Goal: Task Accomplishment & Management: Manage account settings

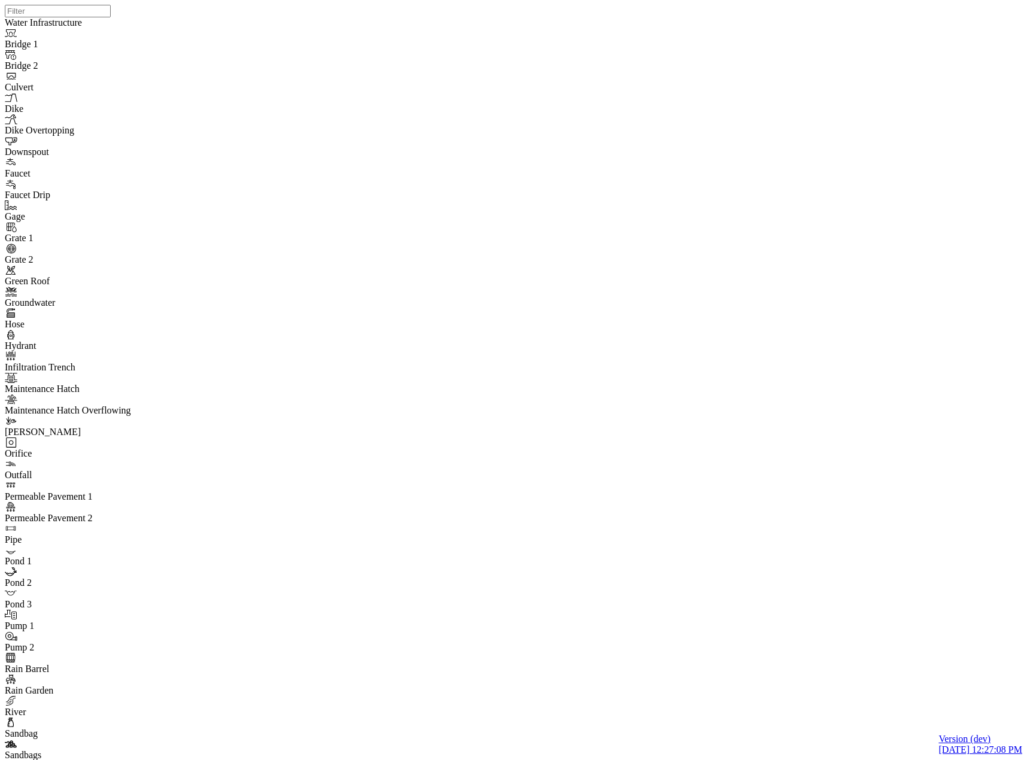
drag, startPoint x: 809, startPoint y: 396, endPoint x: 850, endPoint y: 457, distance: 73.9
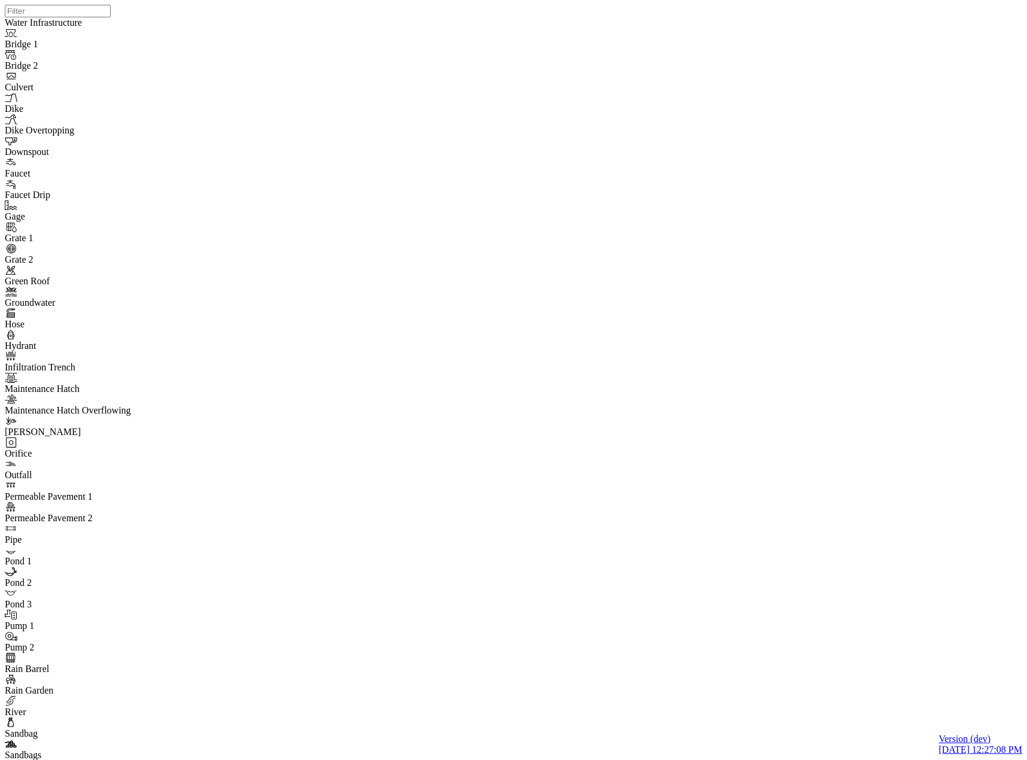
type input "#2fb464ff"
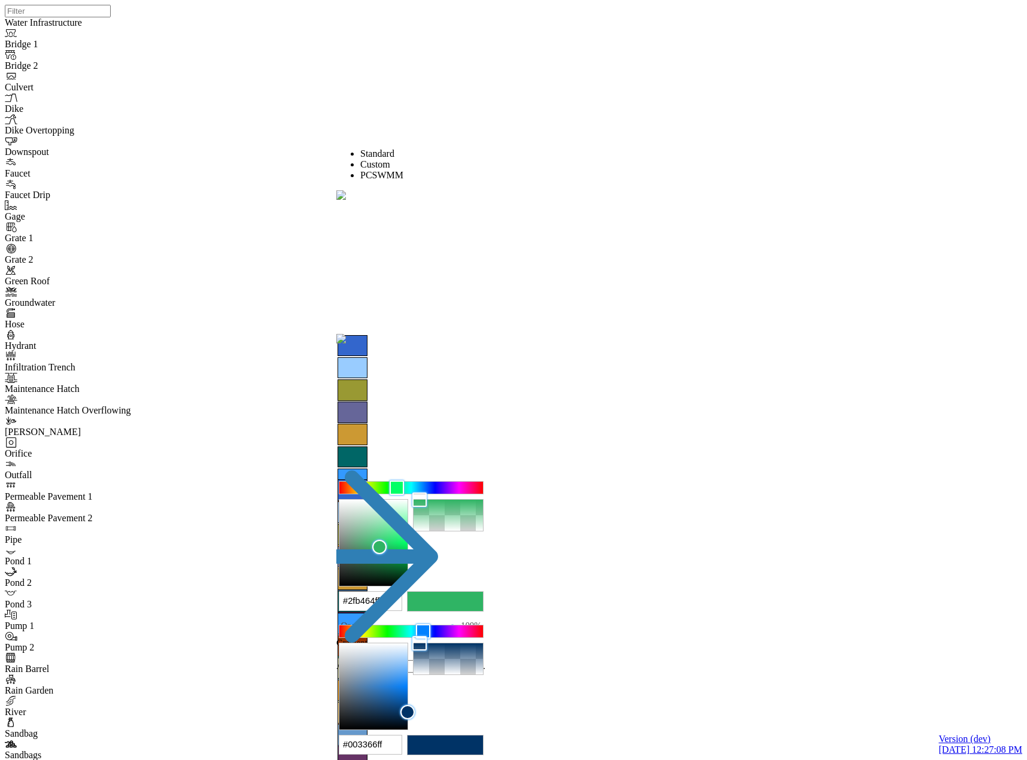
click at [404, 170] on span "PCSWMM" at bounding box center [381, 175] width 43 height 10
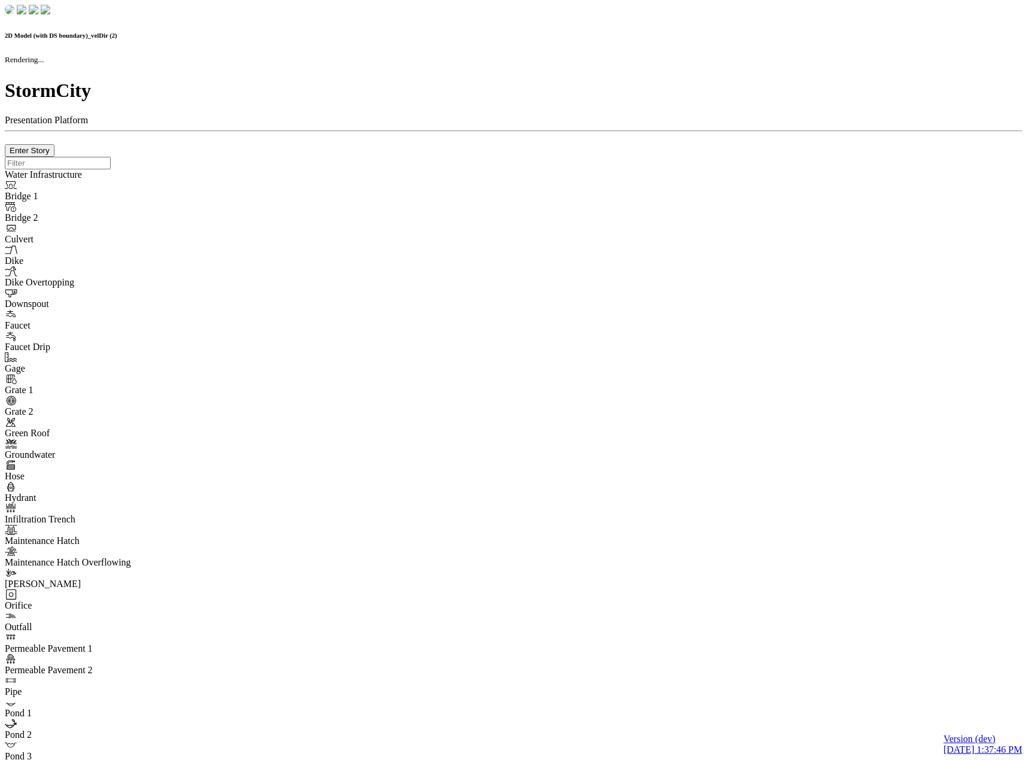
checkbox input "false"
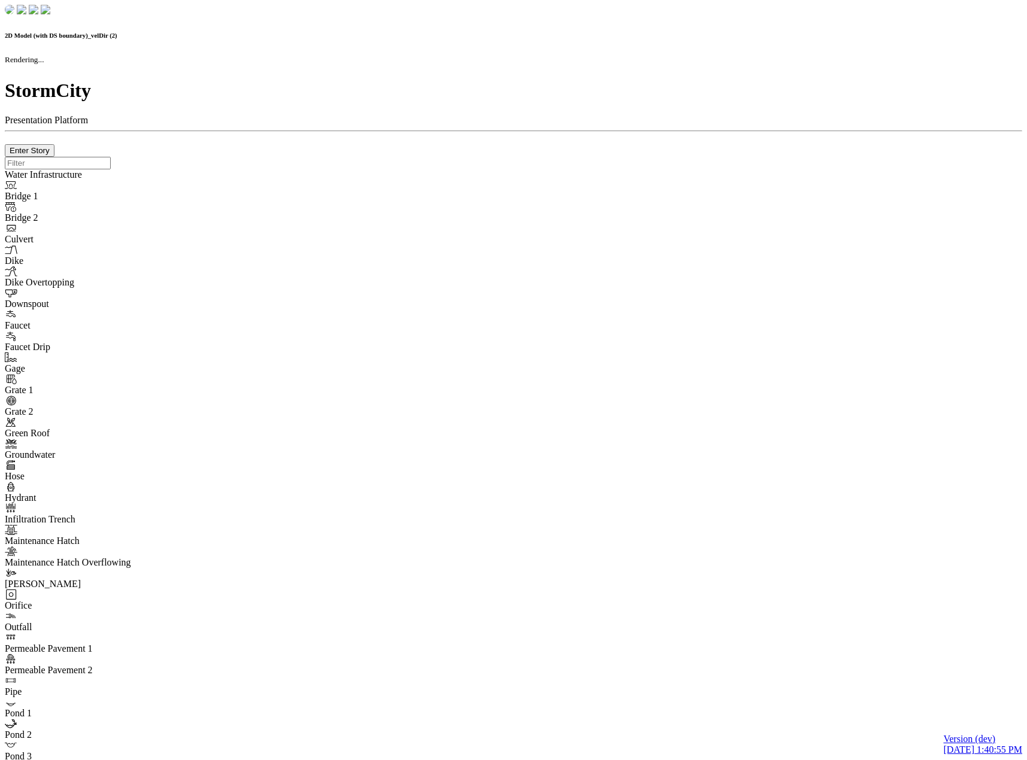
checkbox input "false"
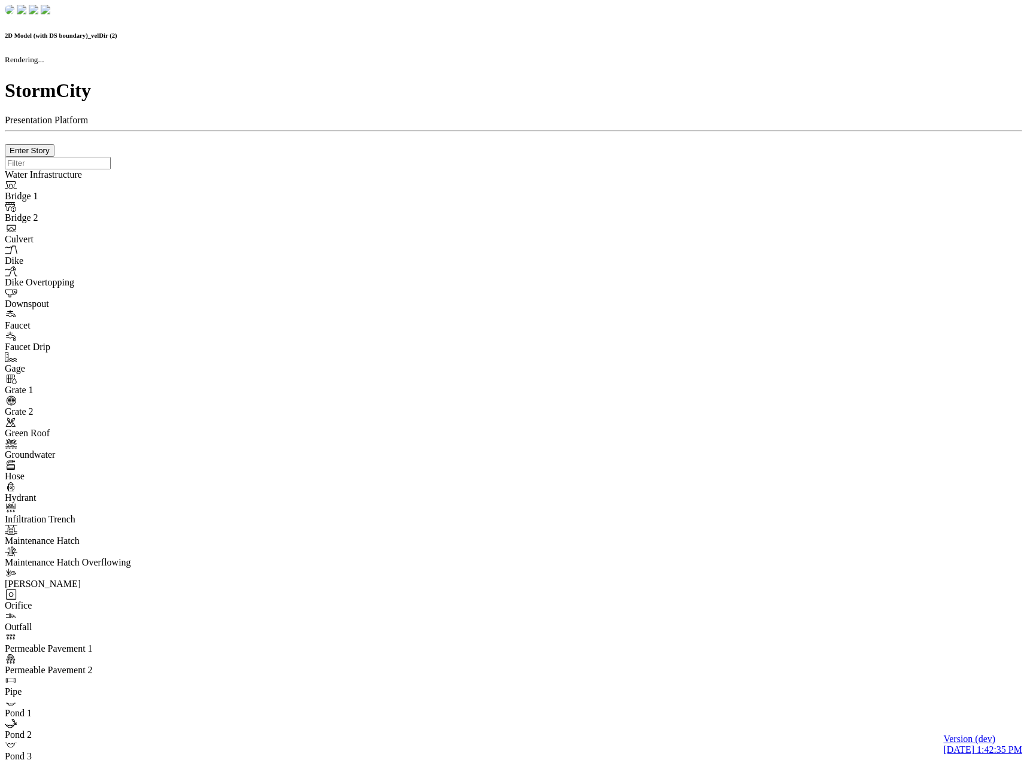
checkbox input "false"
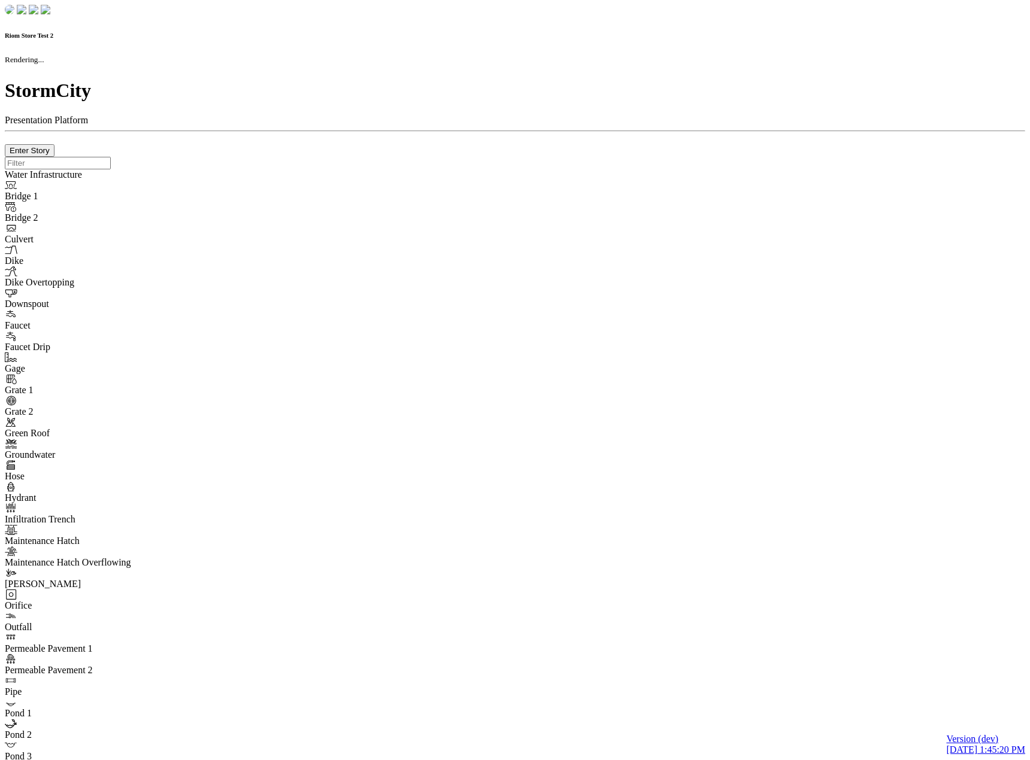
checkbox input "true"
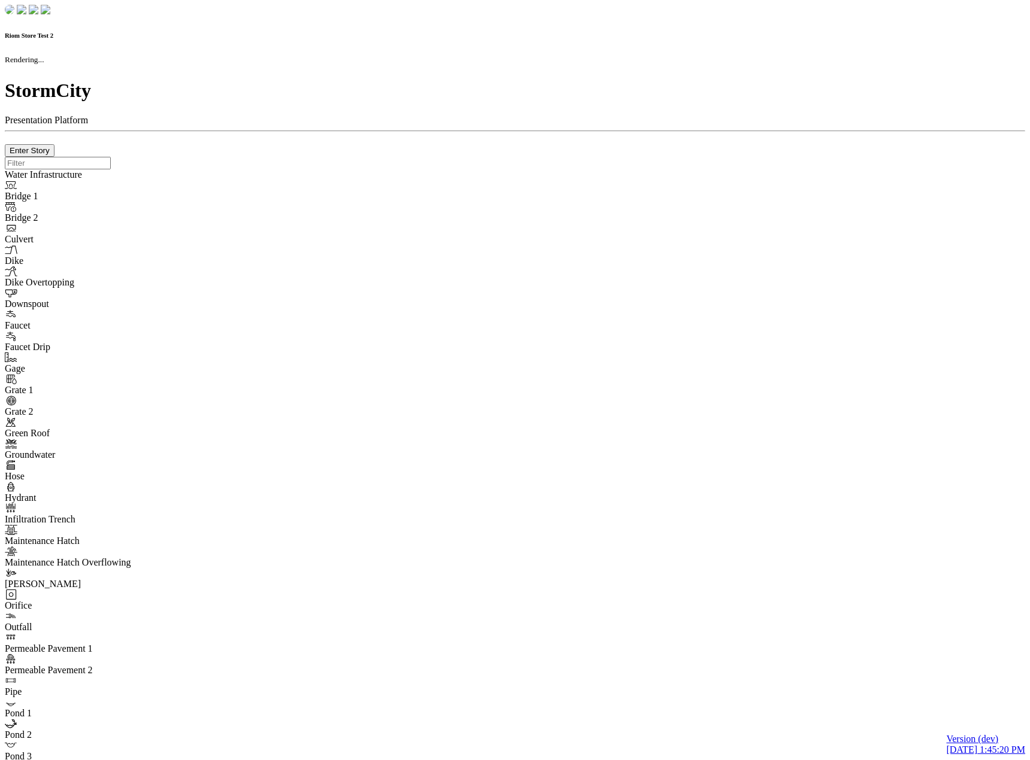
type input "0m"
type textarea "Depth = 0"
checkbox input "true"
select select "CIRCLE"
type input "7"
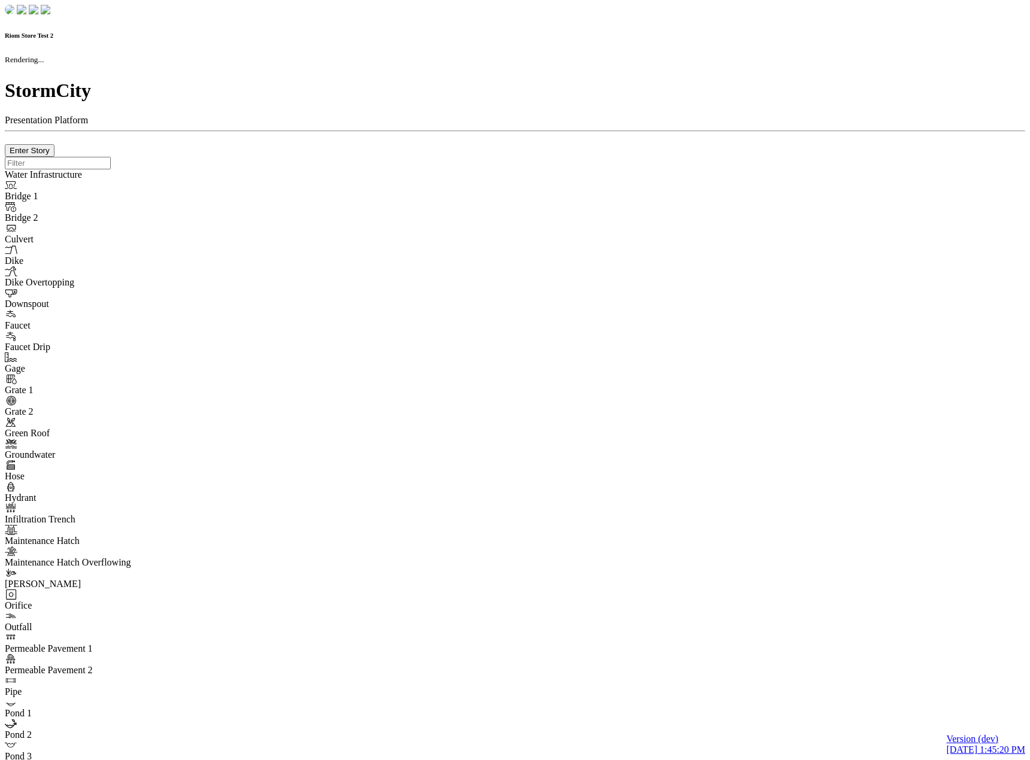
checkbox input "true"
type input "0"
type textarea "<i class="far fa-building"></i>"
select select "None"
type input "7"
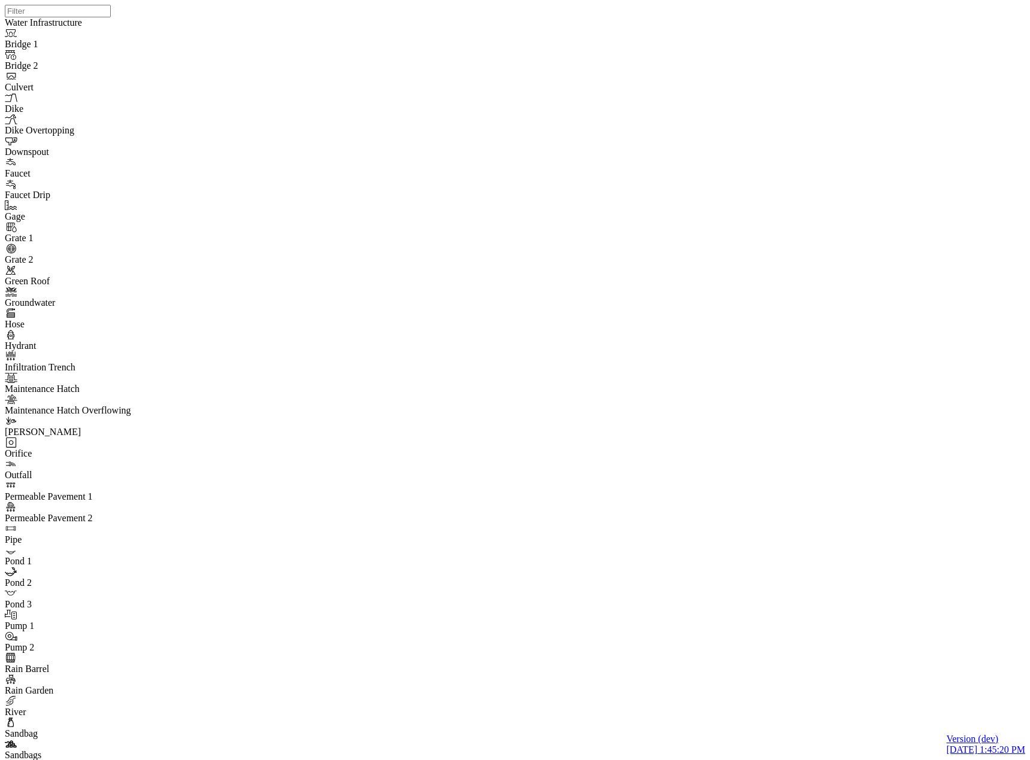
drag, startPoint x: 75, startPoint y: 105, endPoint x: 81, endPoint y: 108, distance: 6.4
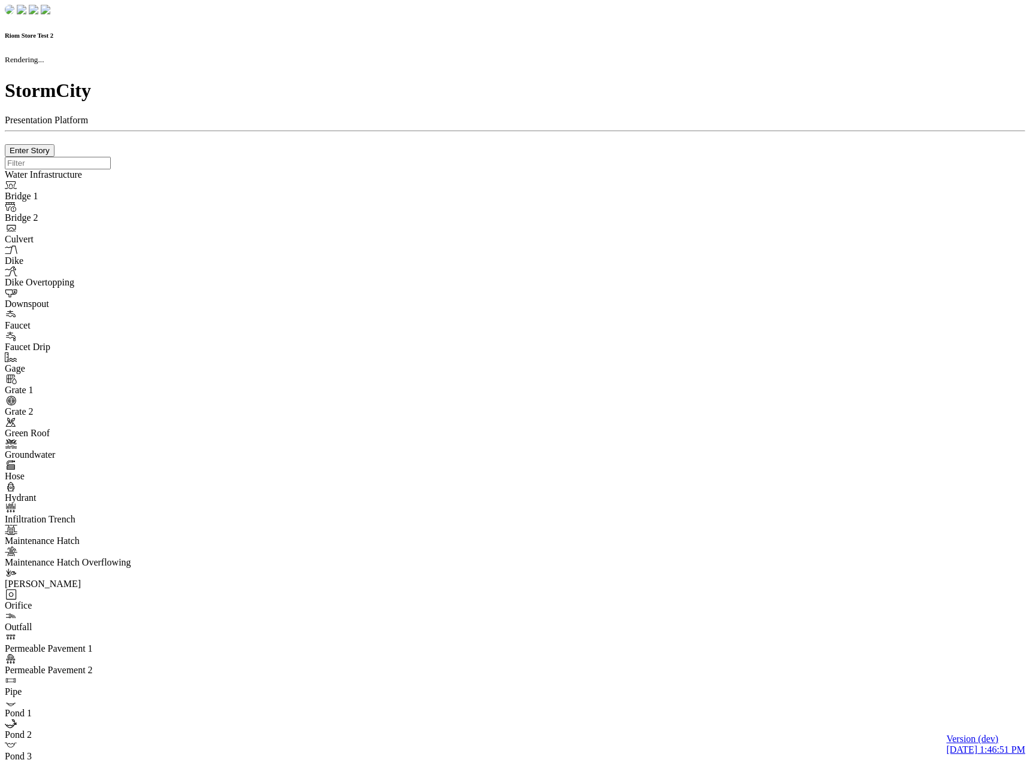
checkbox input "true"
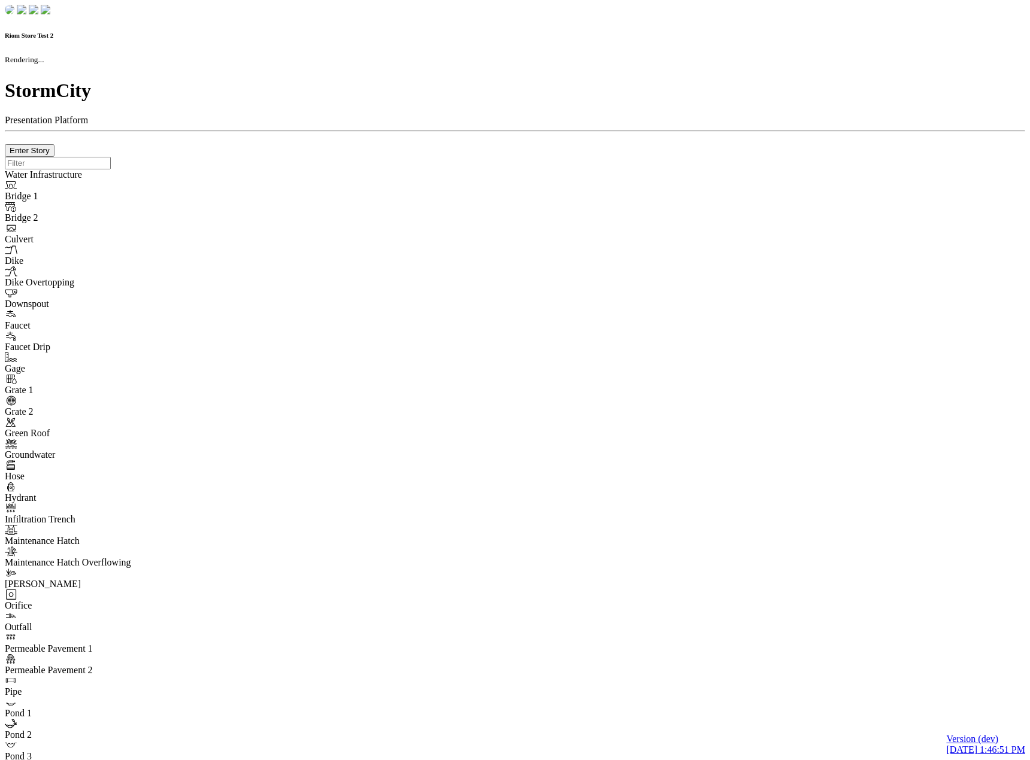
type input "0m"
type textarea "Depth = 0"
checkbox input "true"
select select "CIRCLE"
type input "7"
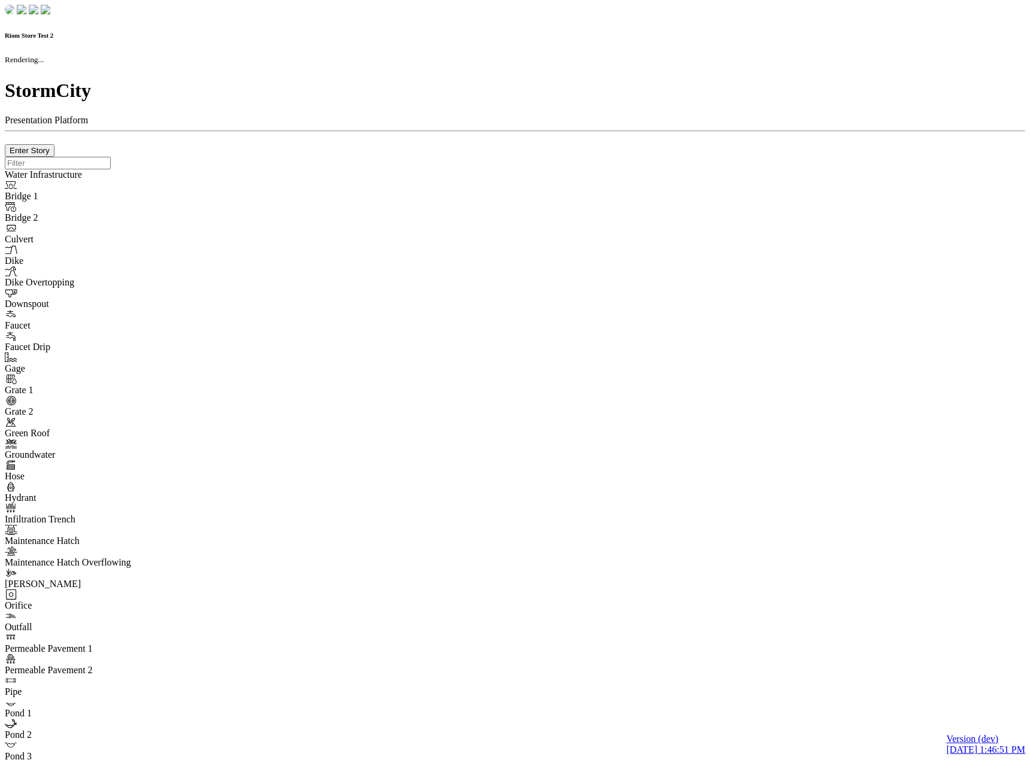
checkbox input "true"
type input "0"
type textarea "<i class="far fa-building"></i>"
select select "None"
type input "7"
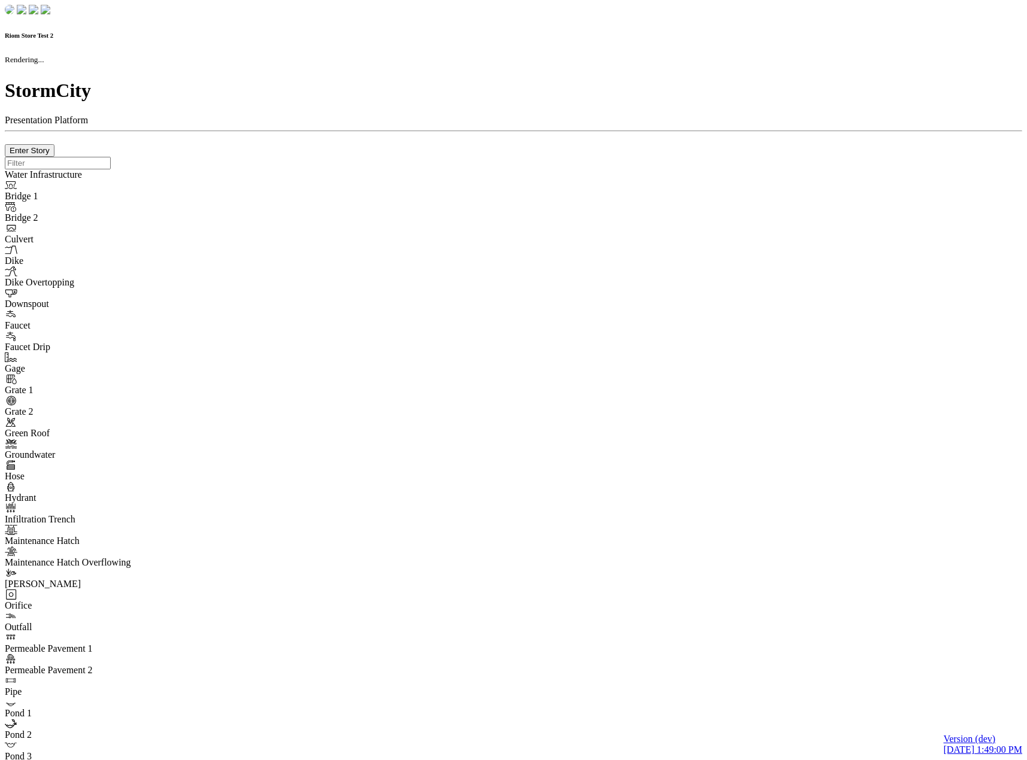
checkbox input "true"
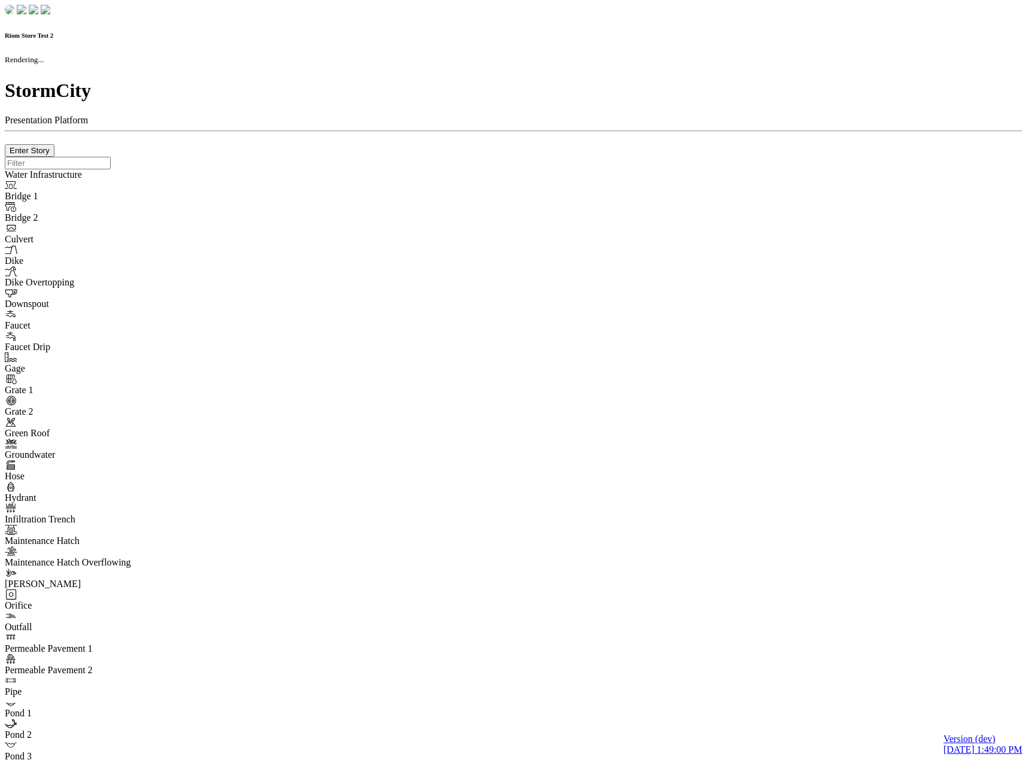
type input "0m"
type textarea "Depth = 0"
checkbox input "true"
select select "CIRCLE"
type input "7"
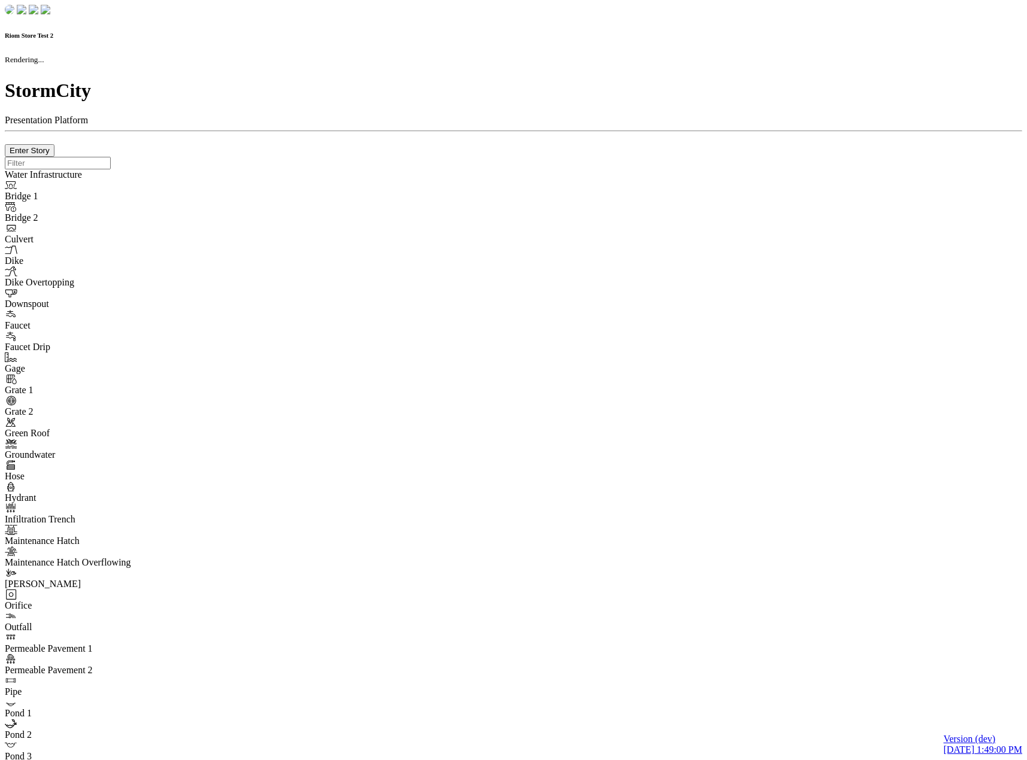
checkbox input "true"
type input "0"
select select "None"
type textarea "<i class="far fa-building"></i>"
type input "7"
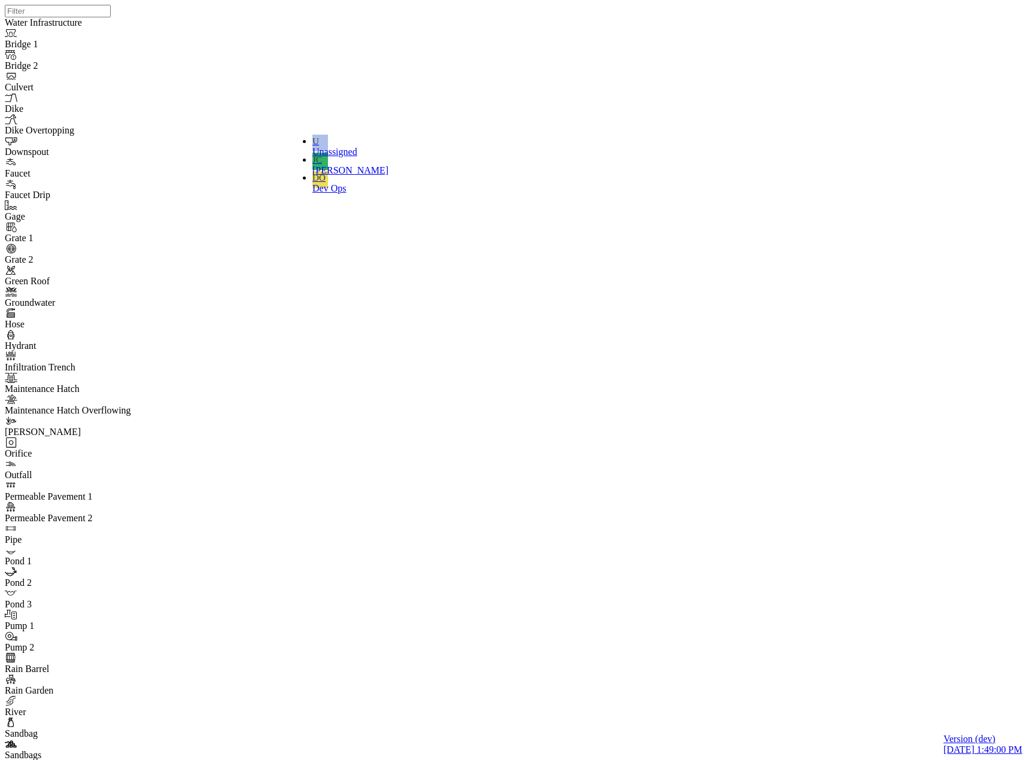
click at [345, 183] on span "Dev Ops" at bounding box center [330, 188] width 34 height 10
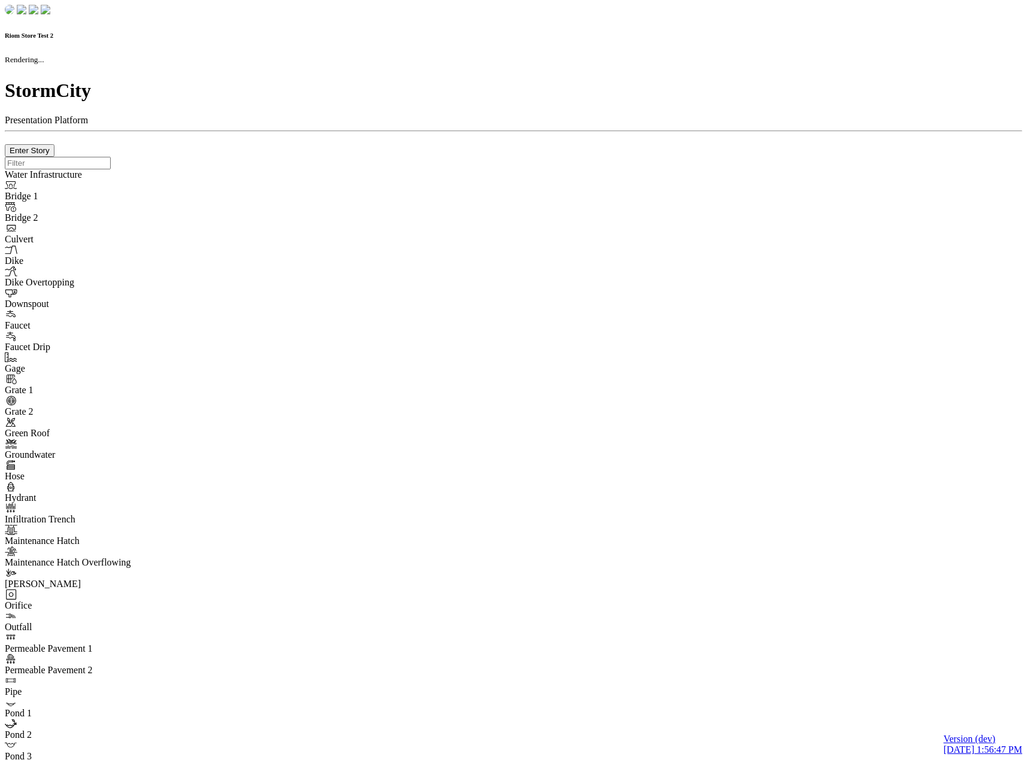
checkbox input "true"
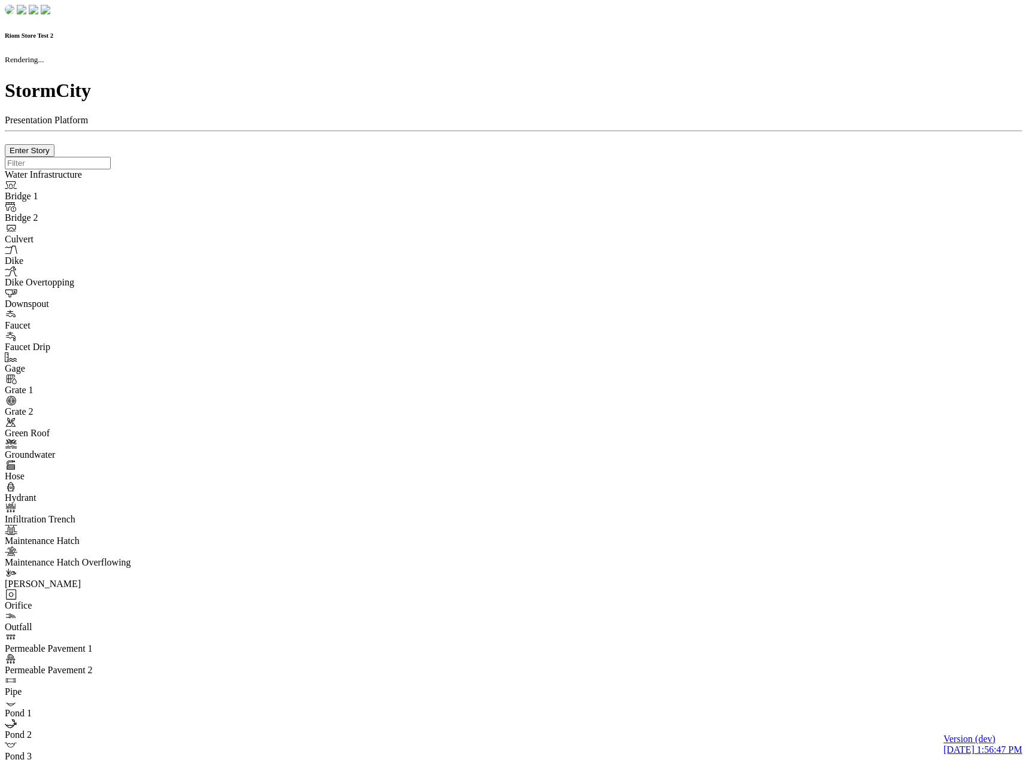
type input "0m"
type textarea "Depth = 0"
checkbox input "true"
select select "CIRCLE"
type input "7"
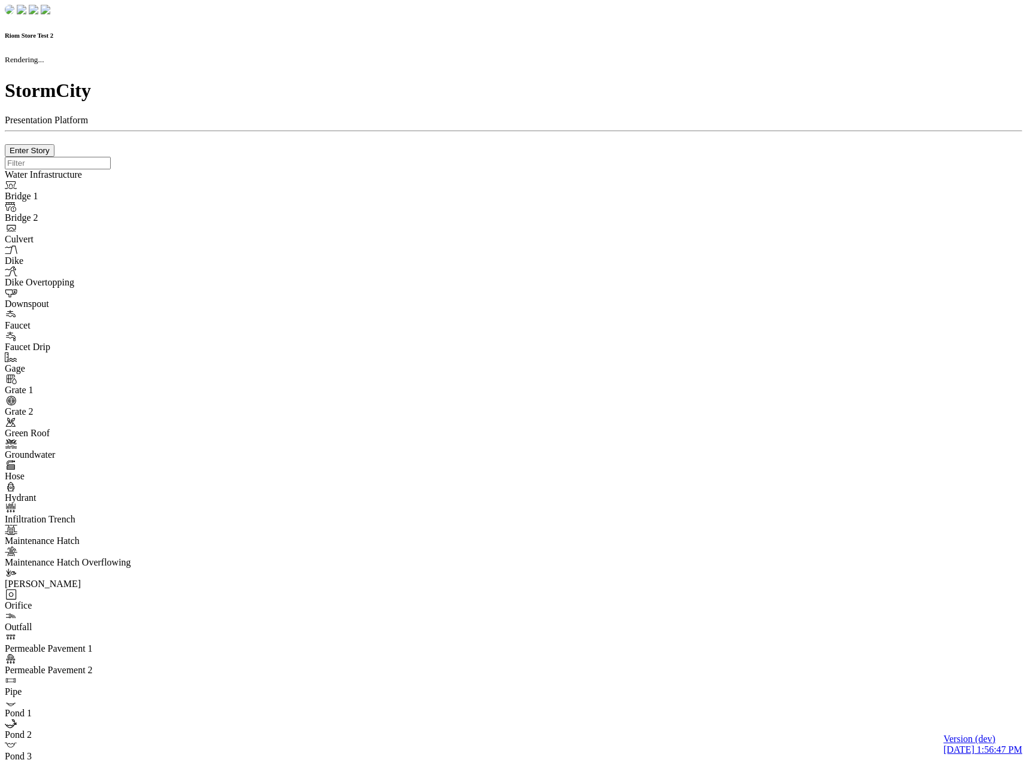
checkbox input "true"
type input "0"
type textarea "<i class="far fa-building"></i>"
select select "None"
type input "7"
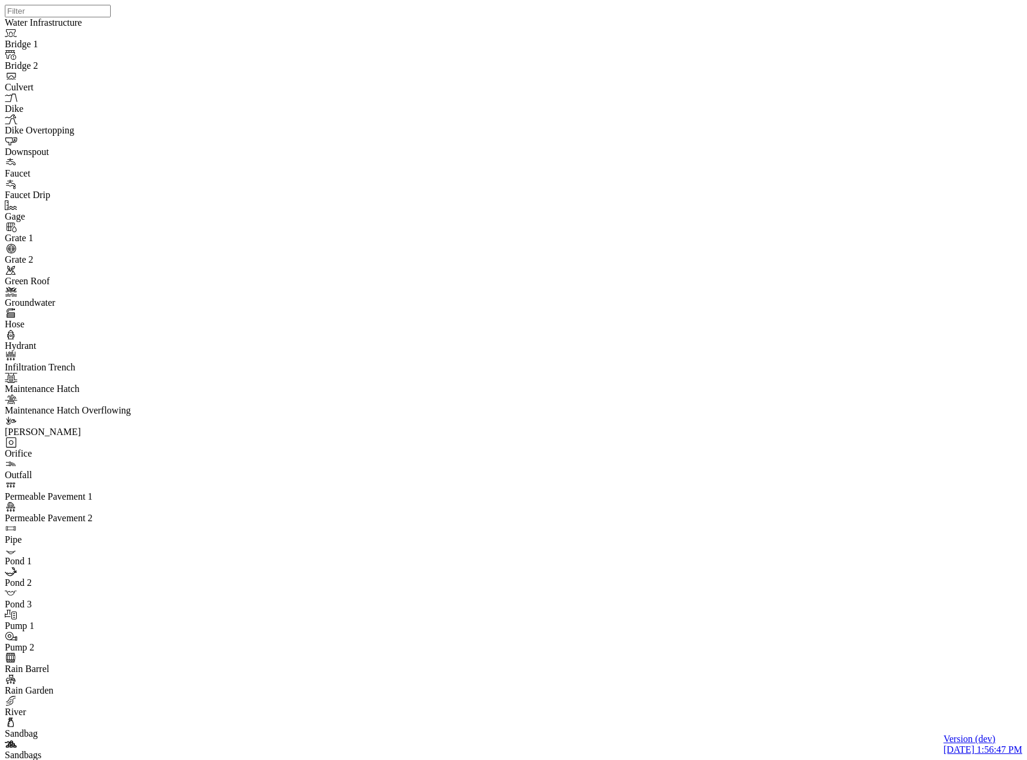
click at [354, 296] on div "Dev Ops" at bounding box center [351, 303] width 82 height 14
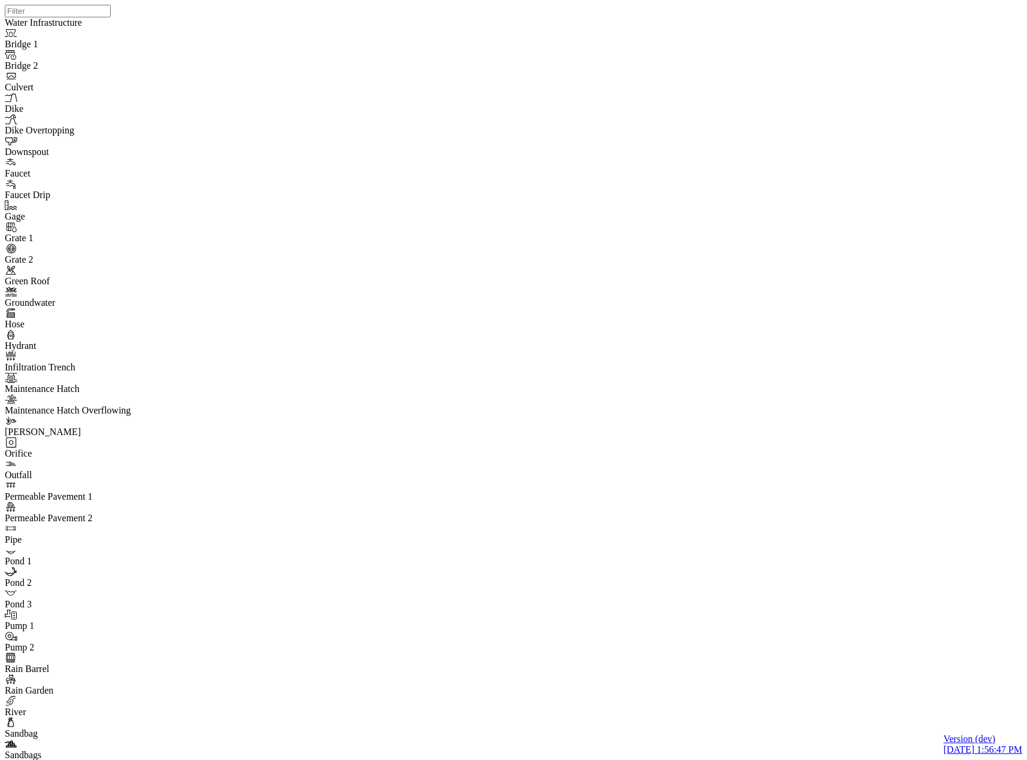
click at [331, 296] on div "Dev Ops" at bounding box center [351, 303] width 82 height 14
click at [362, 244] on div "JC Jesse Cluthe" at bounding box center [350, 258] width 93 height 35
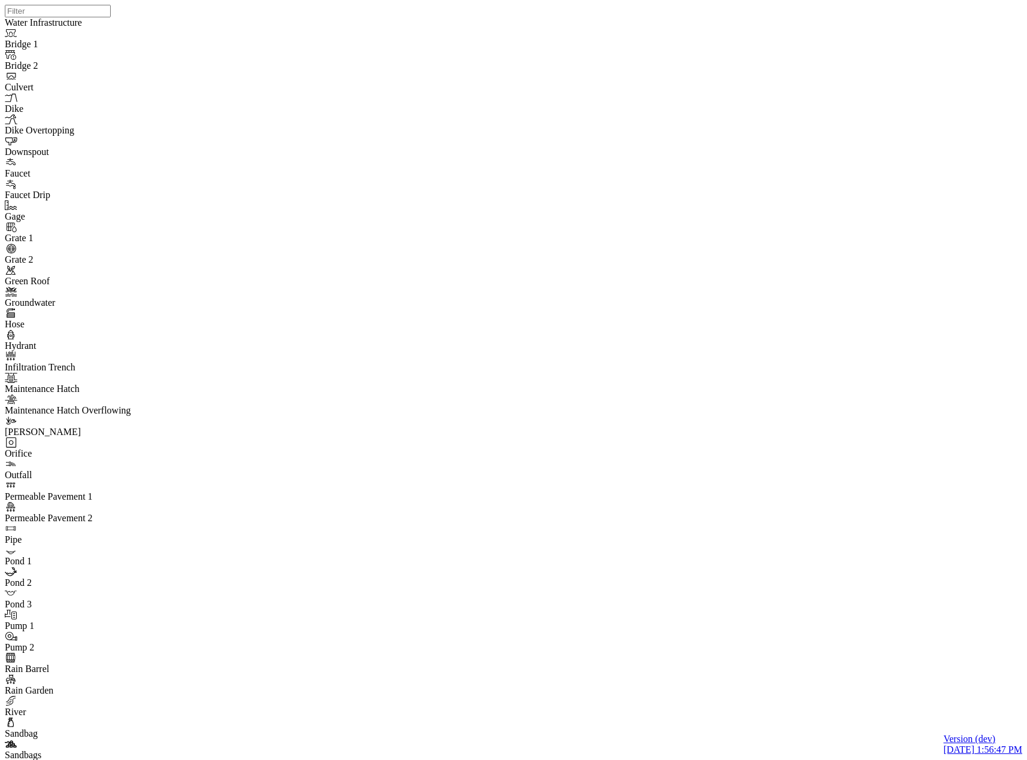
drag, startPoint x: 319, startPoint y: 228, endPoint x: 71, endPoint y: 208, distance: 248.7
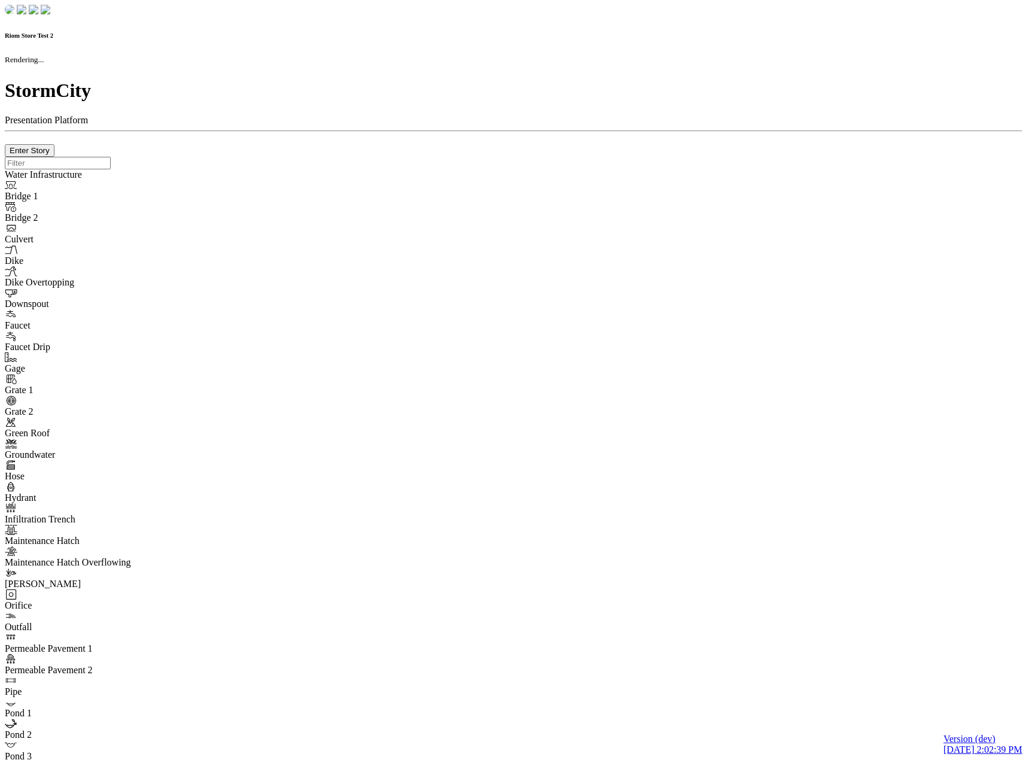
checkbox input "true"
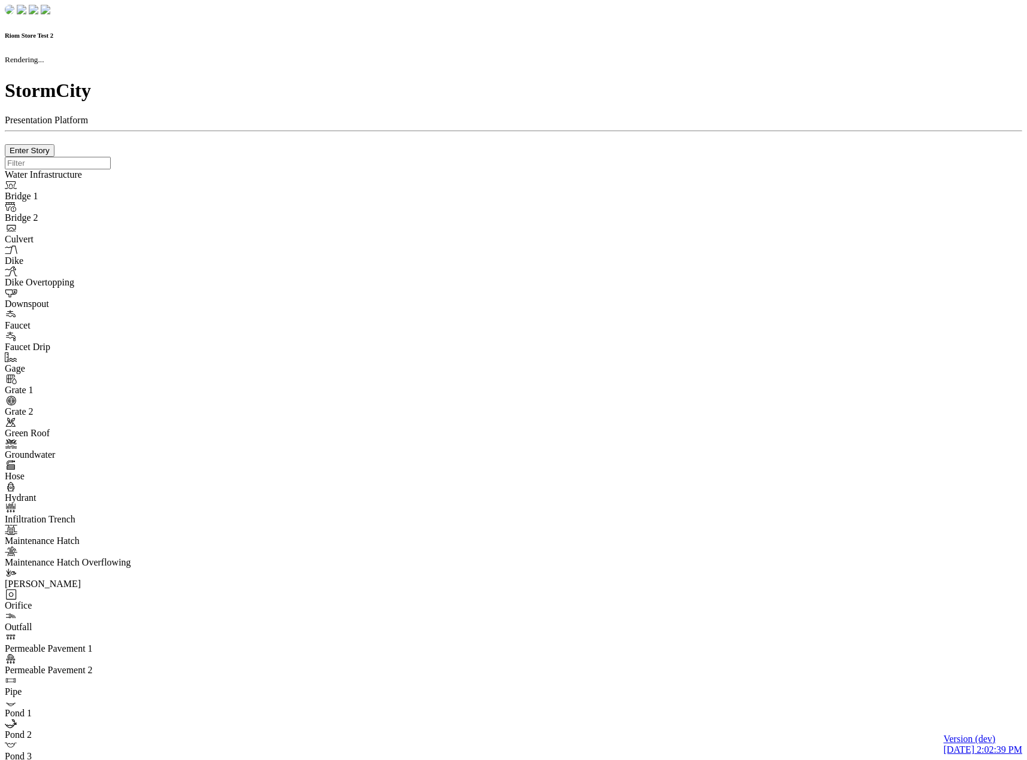
type input "0m"
type textarea "Depth = 0"
checkbox input "true"
select select "CIRCLE"
type input "7"
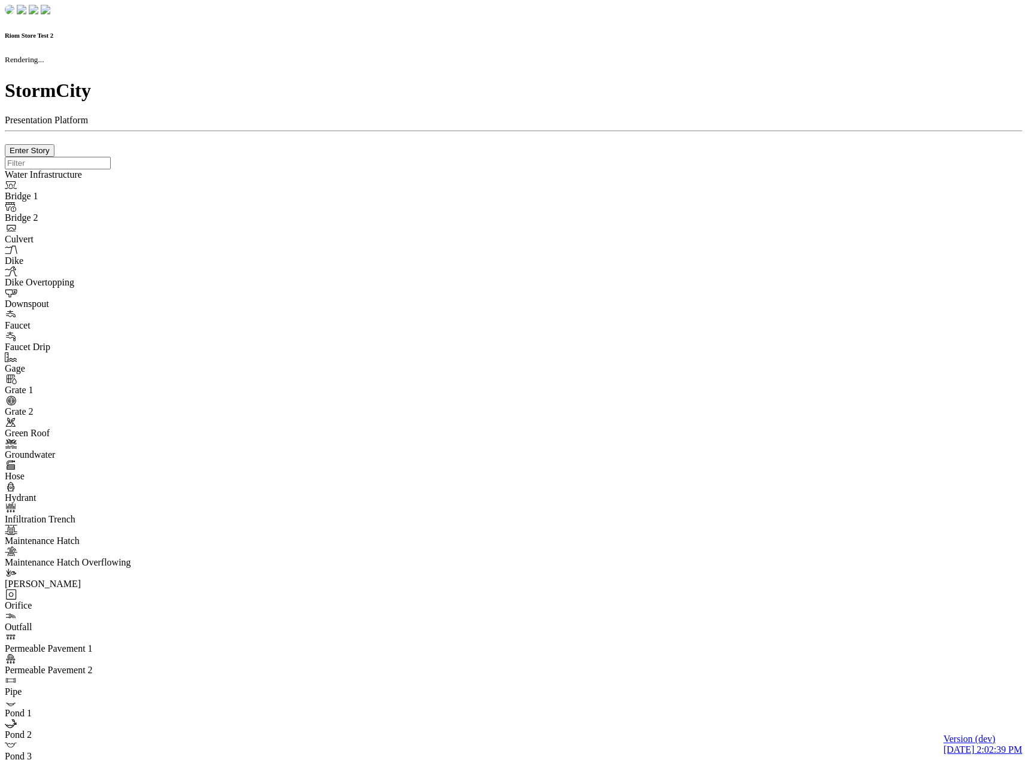
checkbox input "true"
type input "0"
select select "None"
type textarea "<i class="far fa-building"></i>"
type input "7"
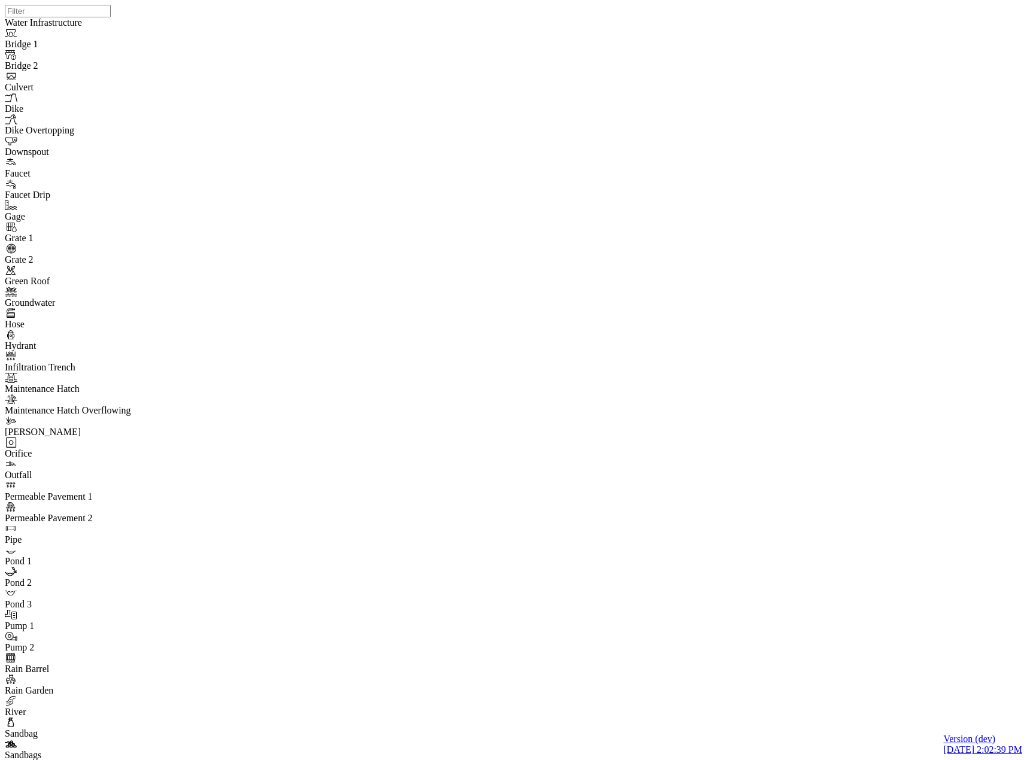
drag, startPoint x: 241, startPoint y: 28, endPoint x: 240, endPoint y: 37, distance: 9.2
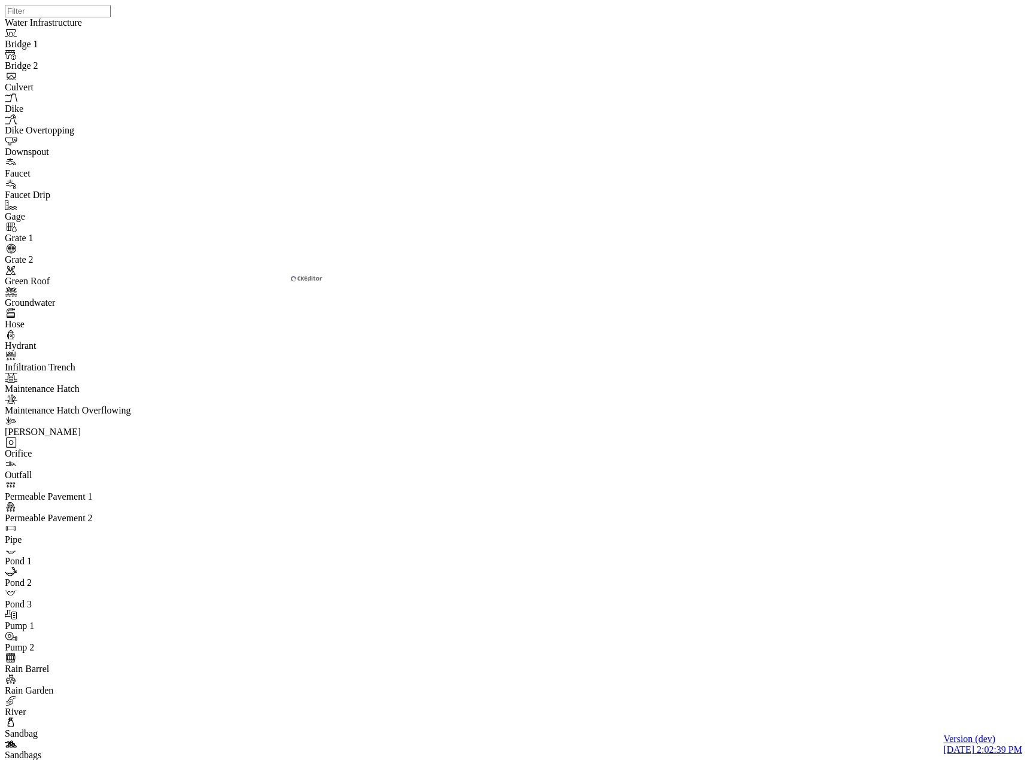
click at [362, 260] on div "[PERSON_NAME]" at bounding box center [351, 267] width 82 height 14
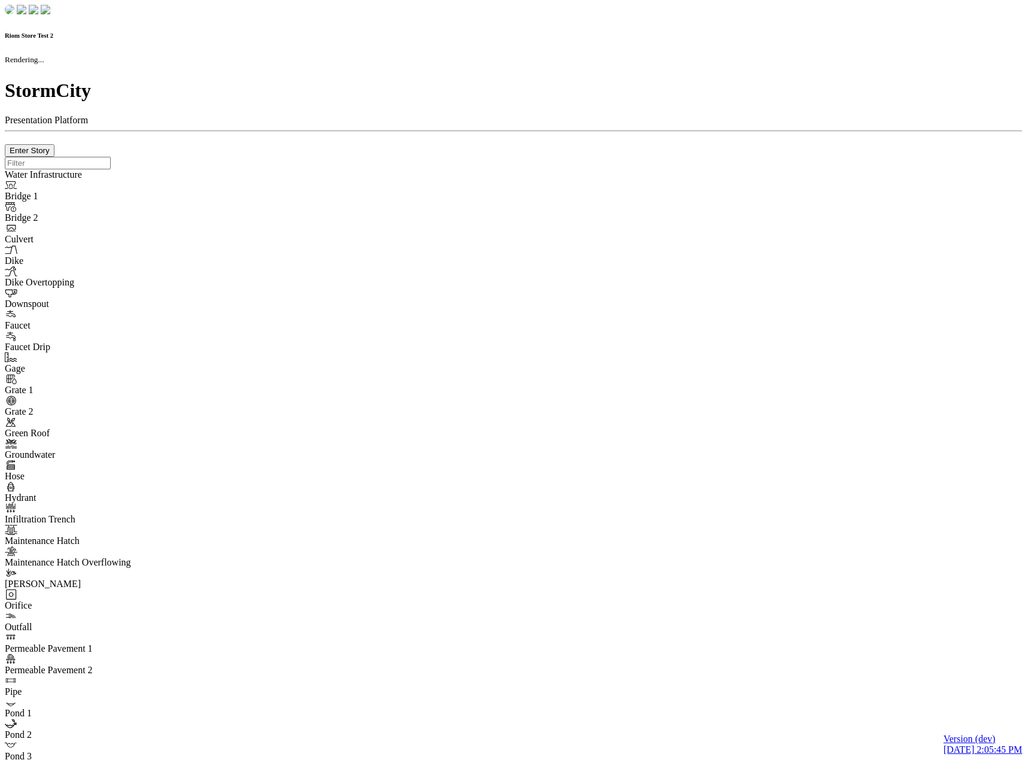
checkbox input "true"
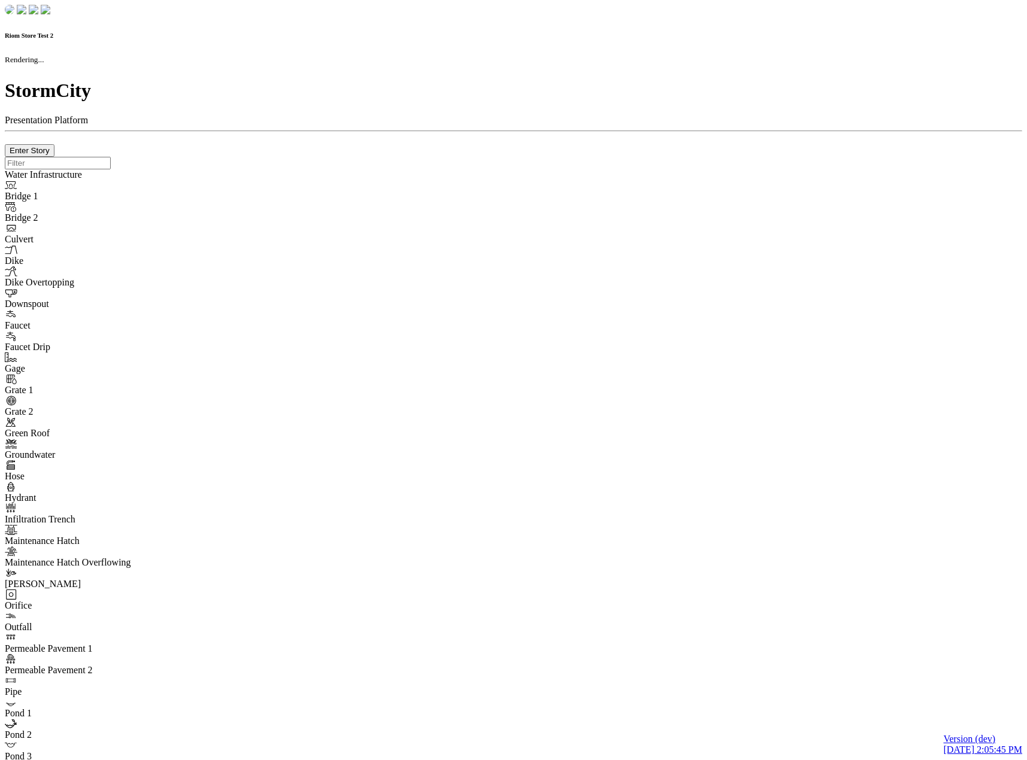
type input "0m"
type textarea "Depth = 0"
checkbox input "true"
select select "CIRCLE"
type input "7"
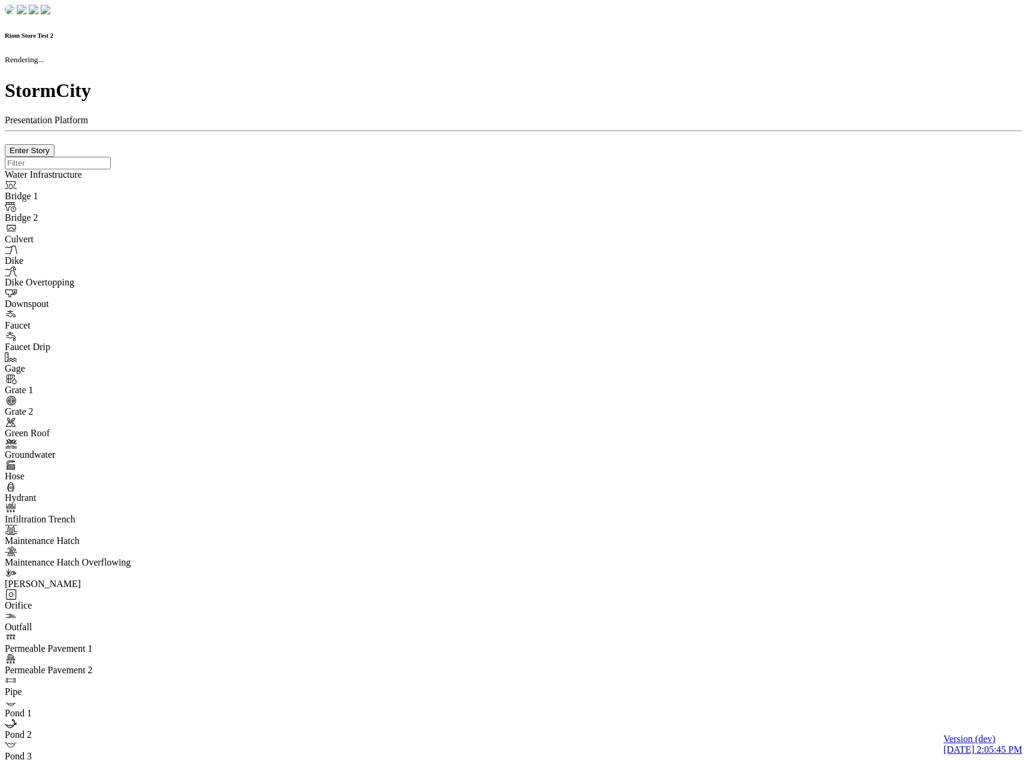
checkbox input "true"
type input "0"
type textarea "<i class="far fa-building"></i>"
select select "None"
type input "7"
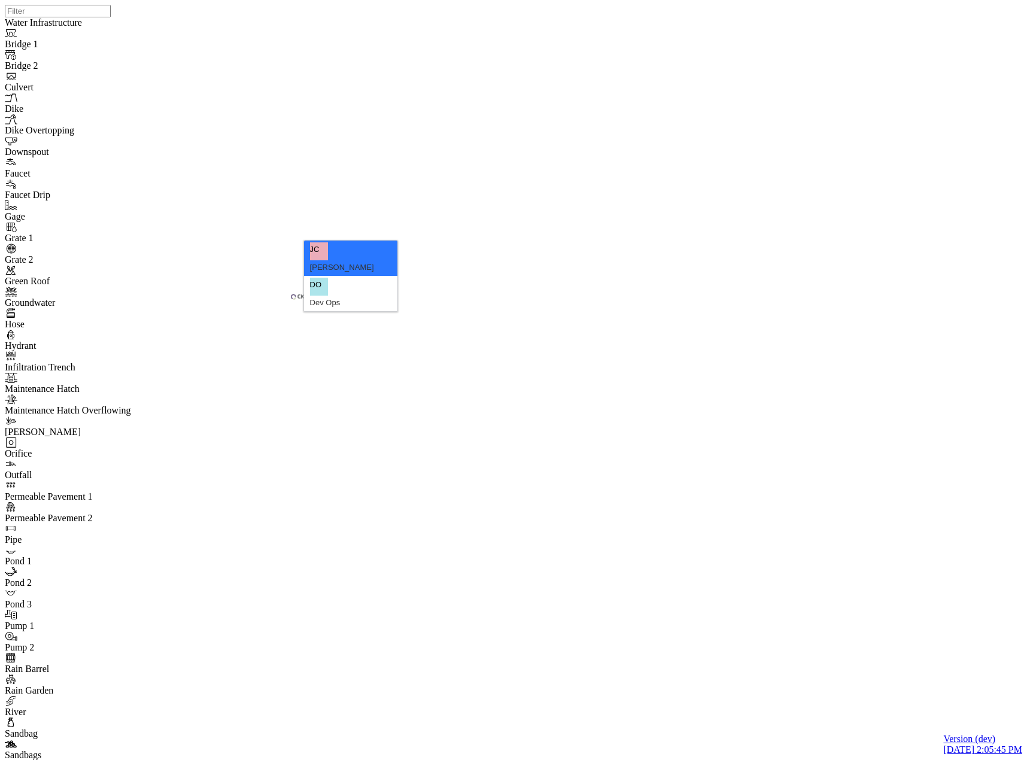
click at [368, 260] on div "[PERSON_NAME]" at bounding box center [351, 267] width 82 height 14
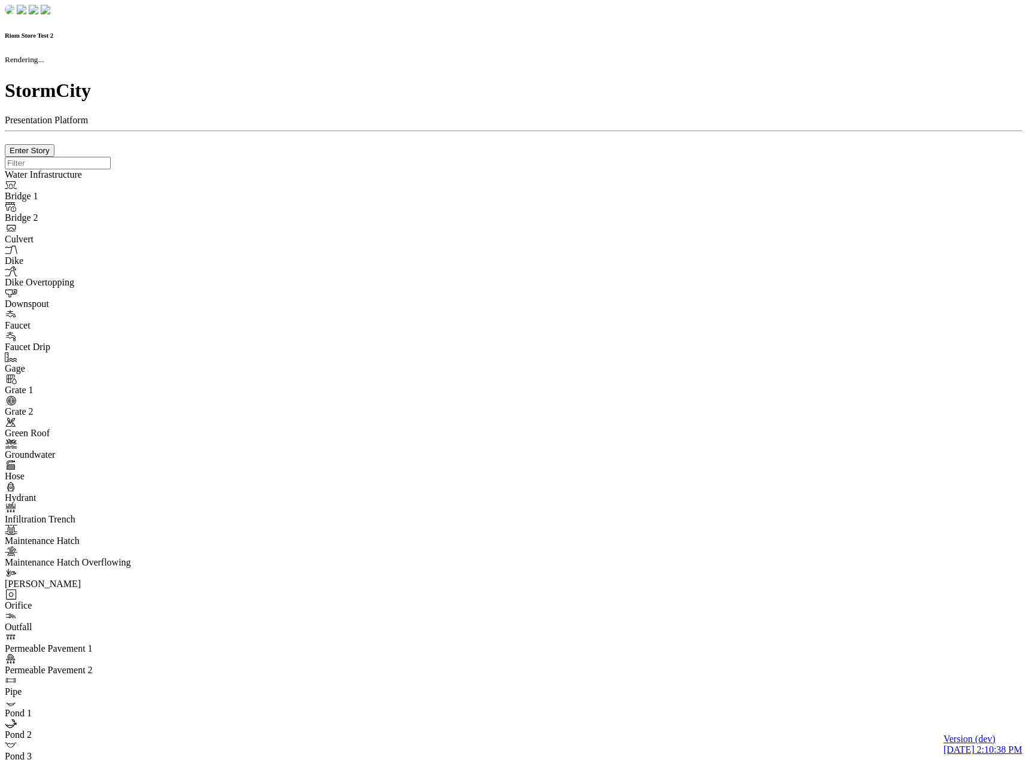
checkbox input "true"
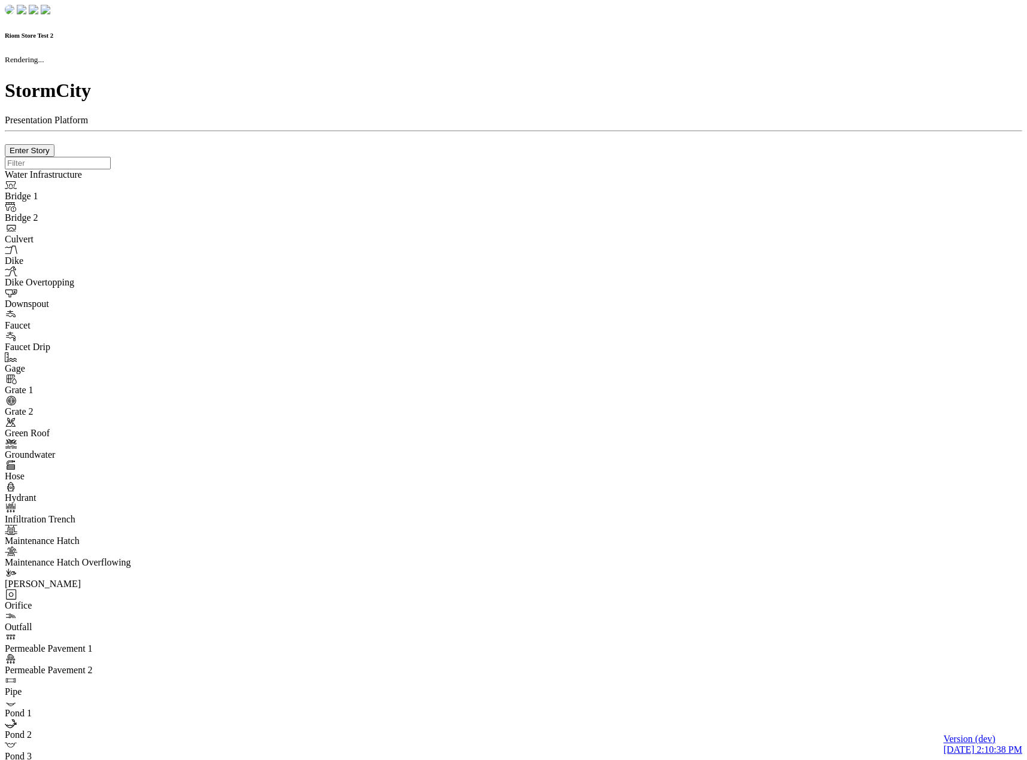
type input "0m"
type textarea "Depth = 0"
checkbox input "true"
select select "CIRCLE"
type input "7"
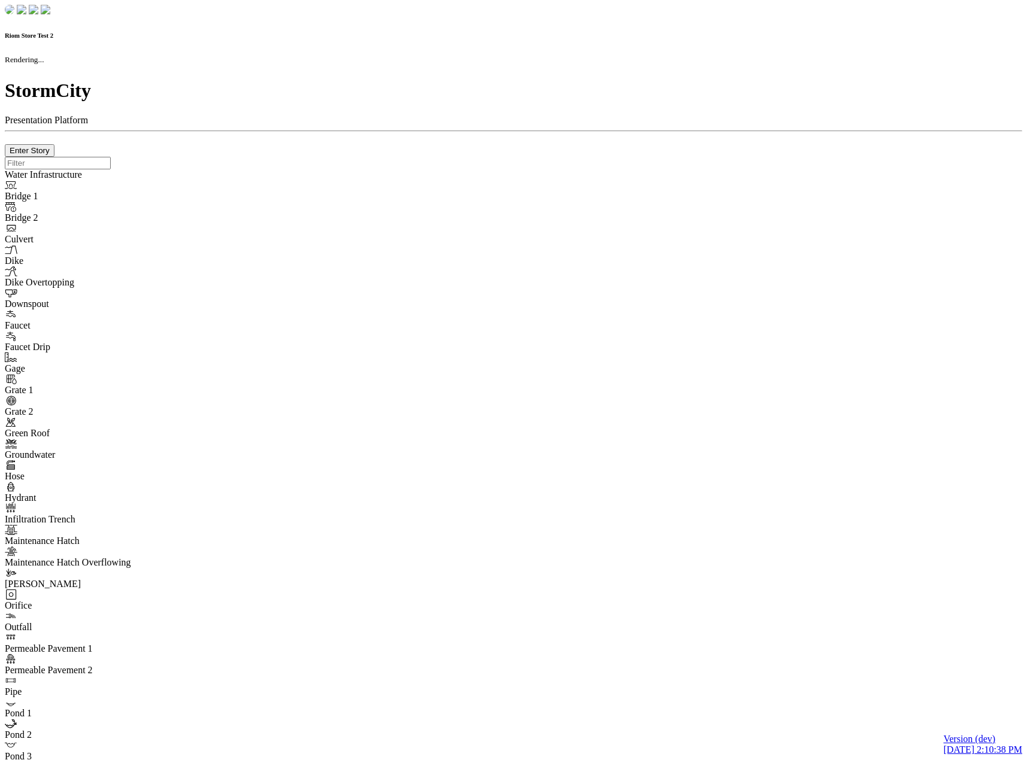
checkbox input "true"
type input "0"
select select "None"
type textarea "<i class="far fa-building"></i>"
type input "7"
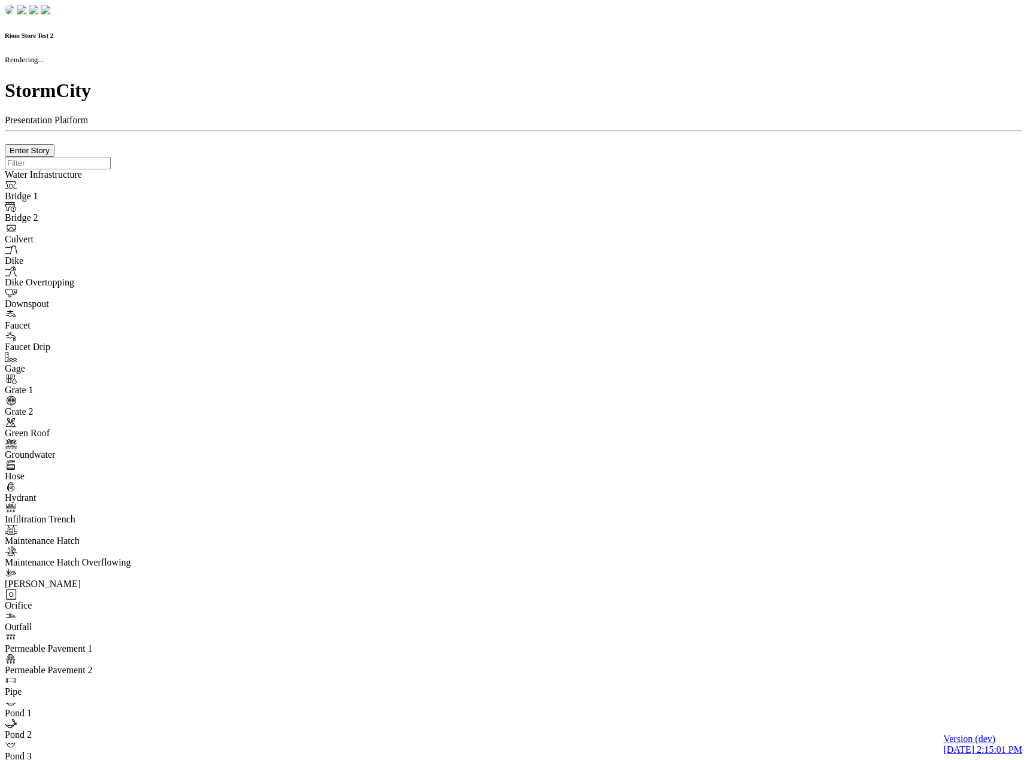
checkbox input "true"
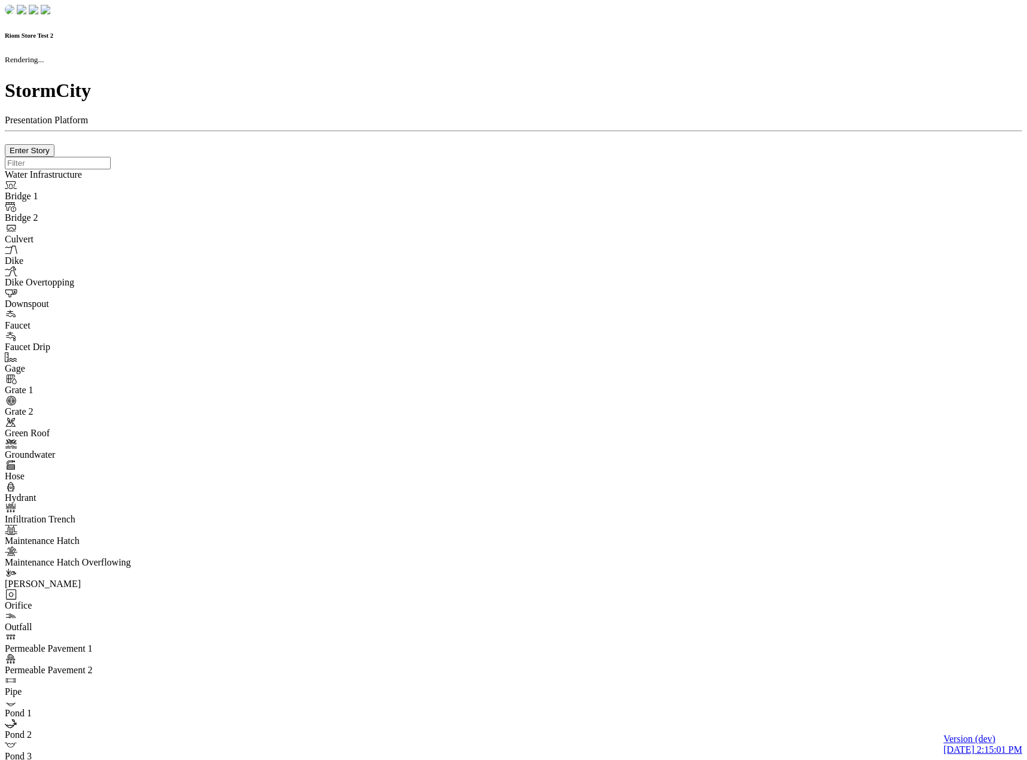
type input "0m"
type textarea "Depth = 0"
checkbox input "true"
select select "CIRCLE"
type input "7"
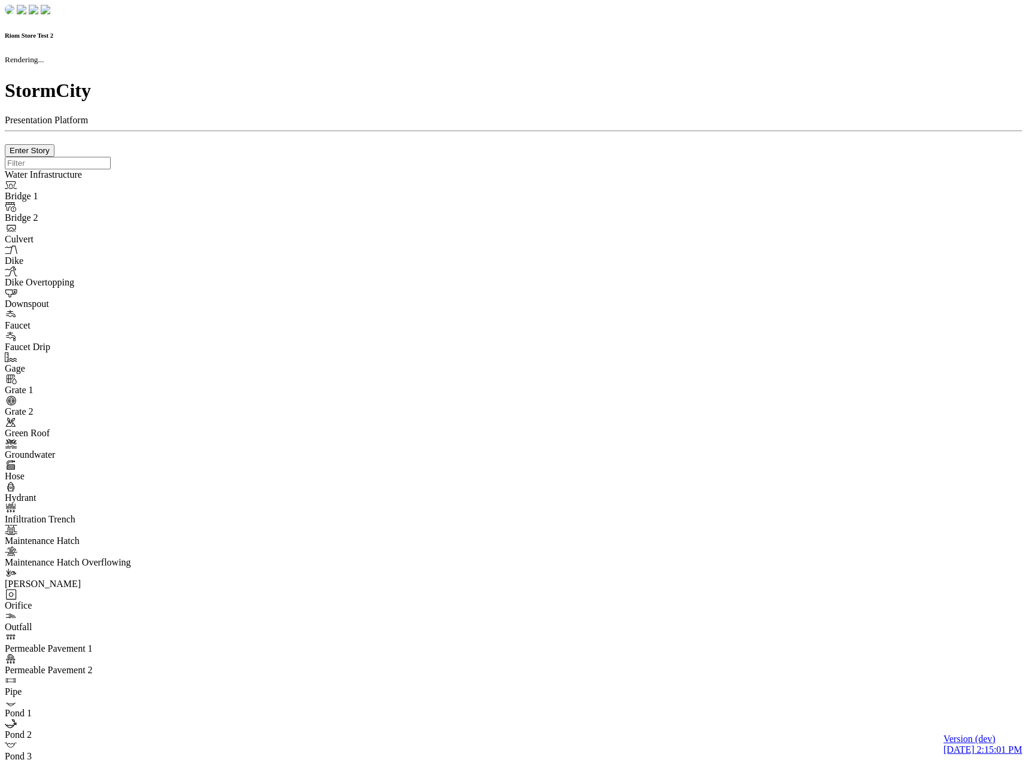
checkbox input "true"
type input "0"
type textarea "<i class="far fa-building"></i>"
select select "None"
type input "7"
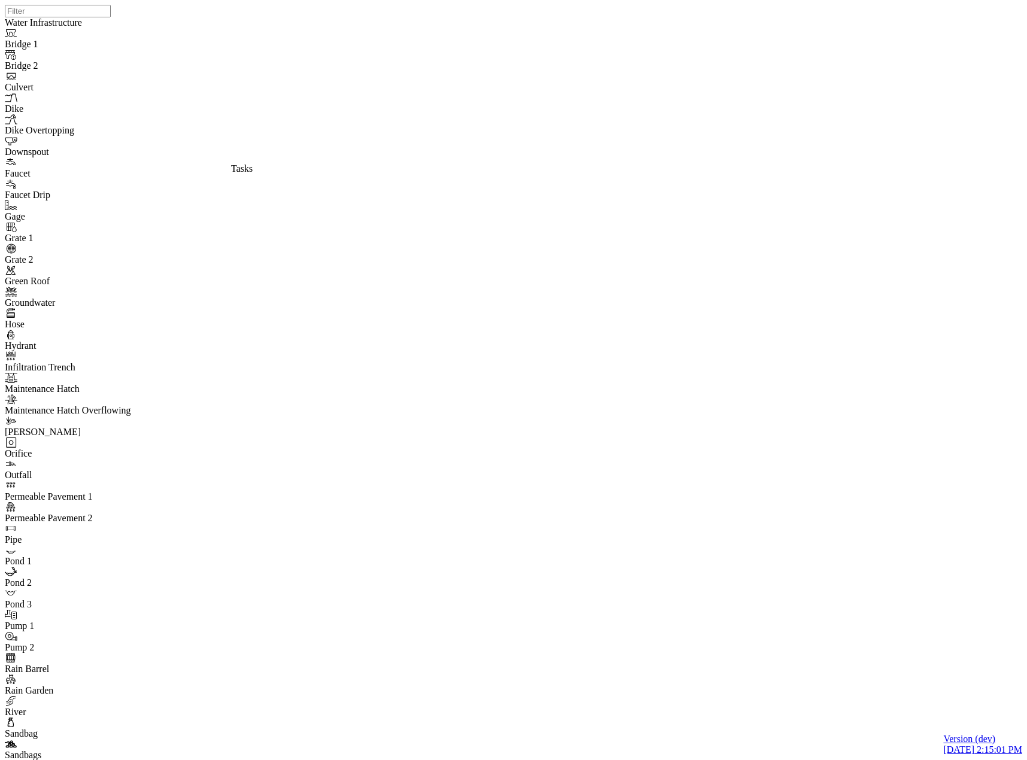
drag, startPoint x: 254, startPoint y: 71, endPoint x: 259, endPoint y: 168, distance: 96.6
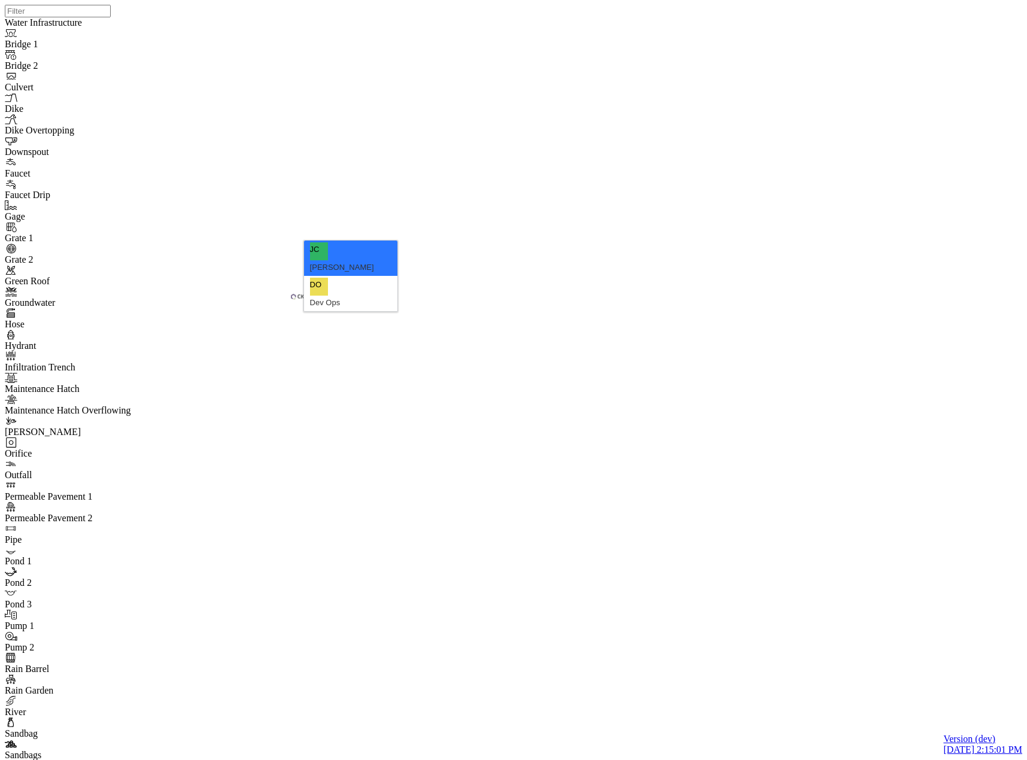
click at [348, 296] on div "Dev Ops" at bounding box center [351, 303] width 82 height 14
type input "test"
drag, startPoint x: 530, startPoint y: 295, endPoint x: 511, endPoint y: 314, distance: 27.1
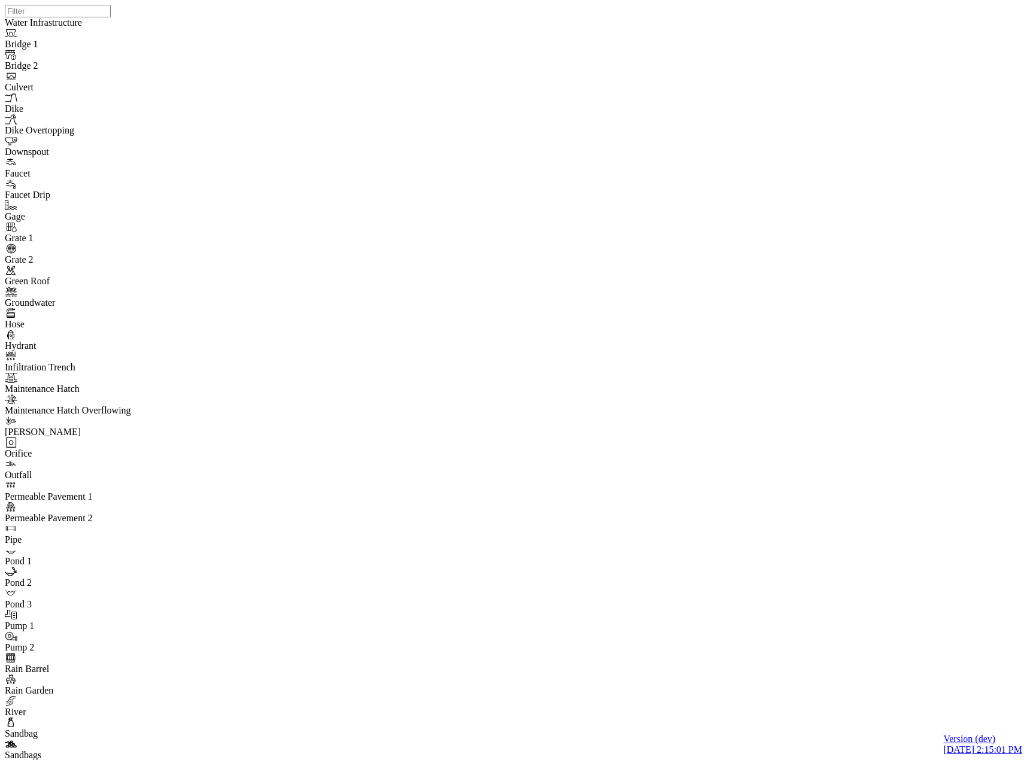
click at [356, 165] on span "[PERSON_NAME]" at bounding box center [351, 170] width 76 height 10
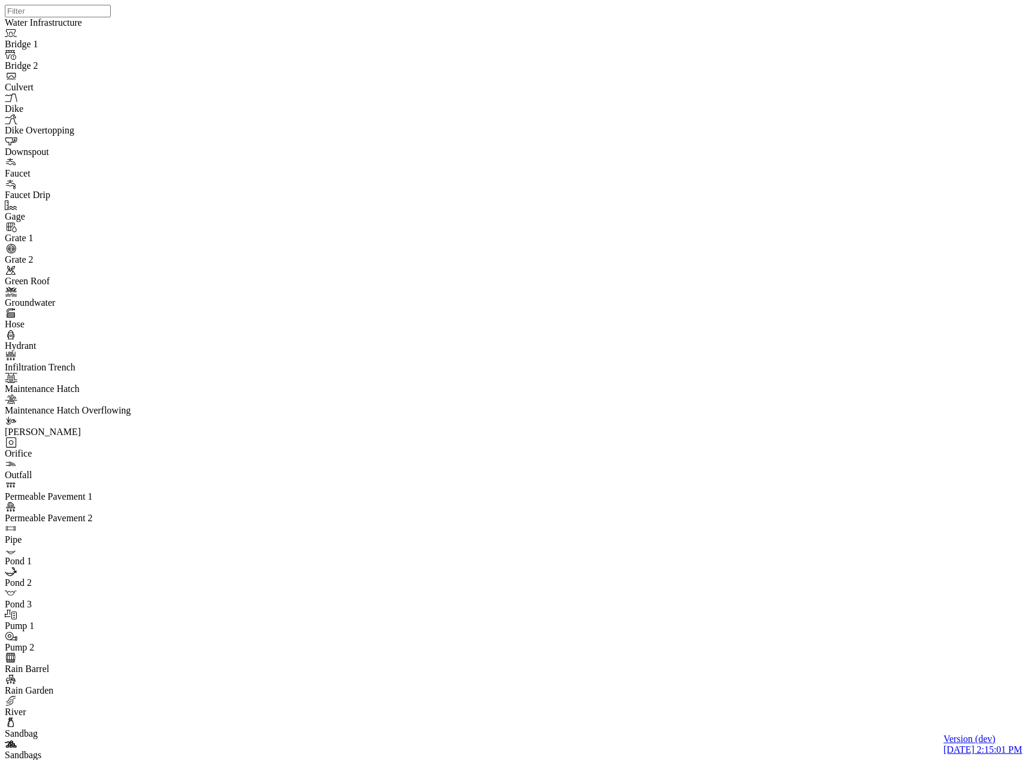
click at [443, 379] on div "JC JC JC DO JC JC JC JC JC JC JC" at bounding box center [518, 365] width 1027 height 730
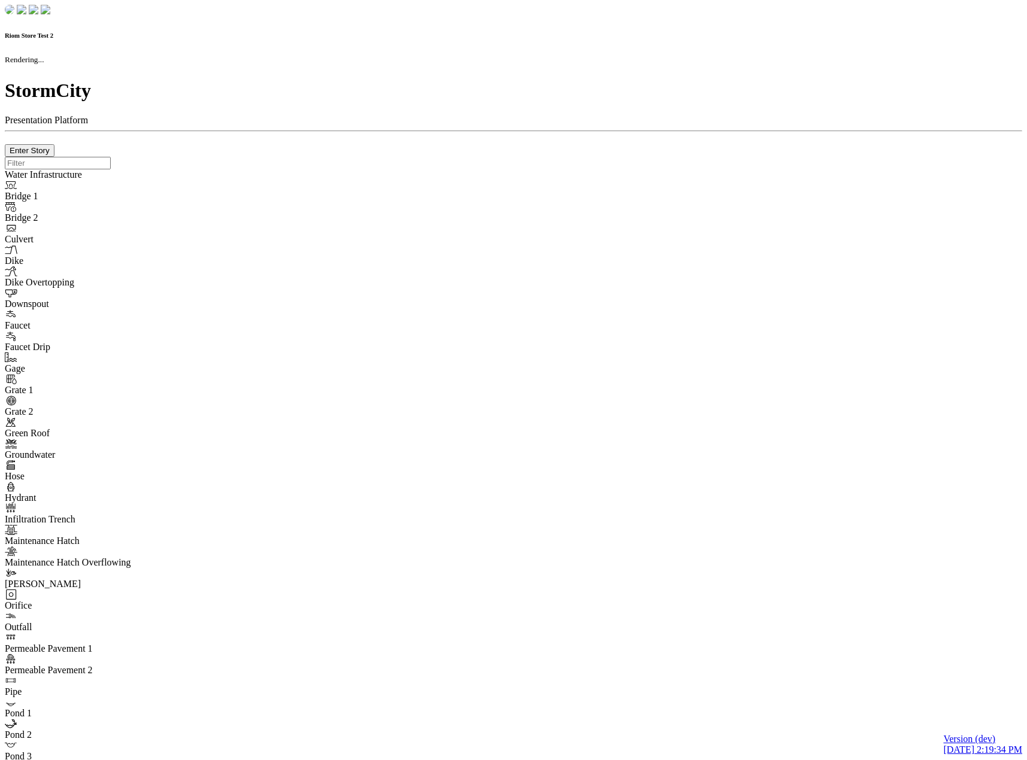
checkbox input "true"
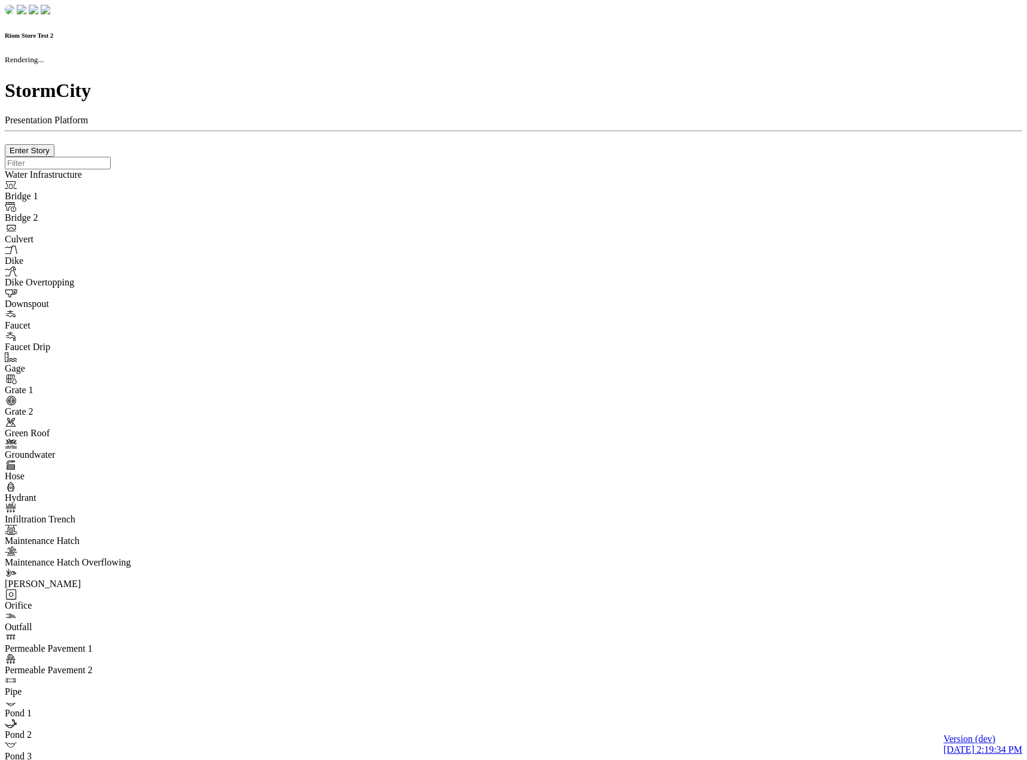
type input "0m"
type textarea "Depth = 0"
checkbox input "true"
select select "CIRCLE"
type input "7"
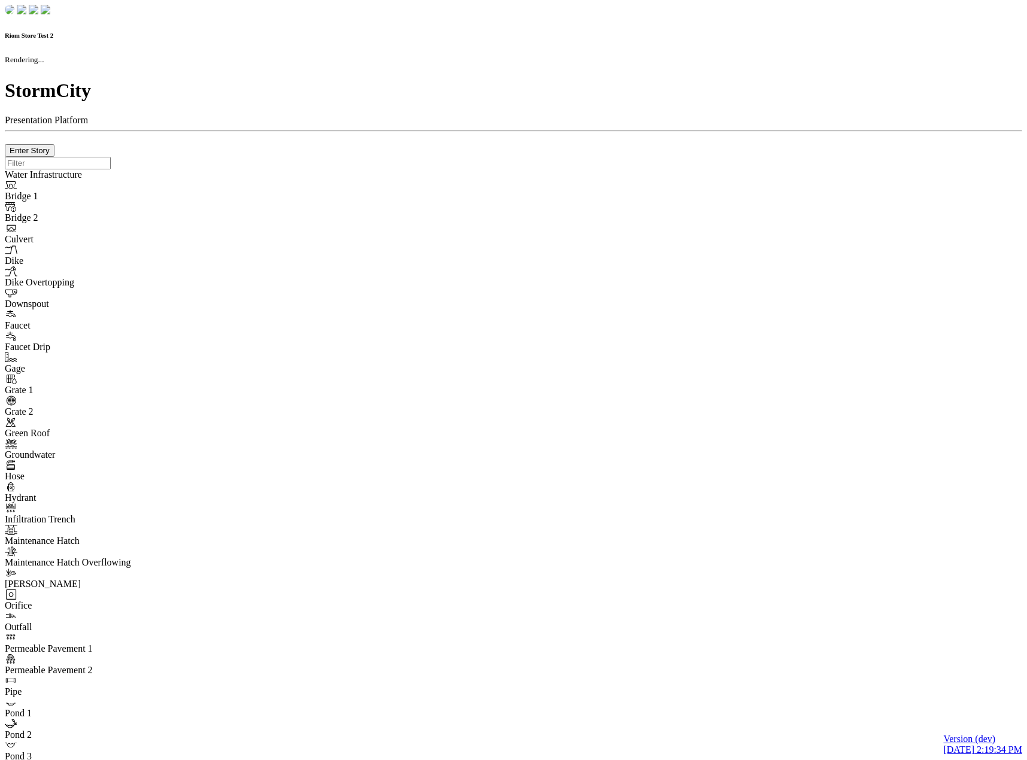
checkbox input "true"
type input "0"
select select "None"
type textarea "<i class="far fa-building"></i>"
type input "7"
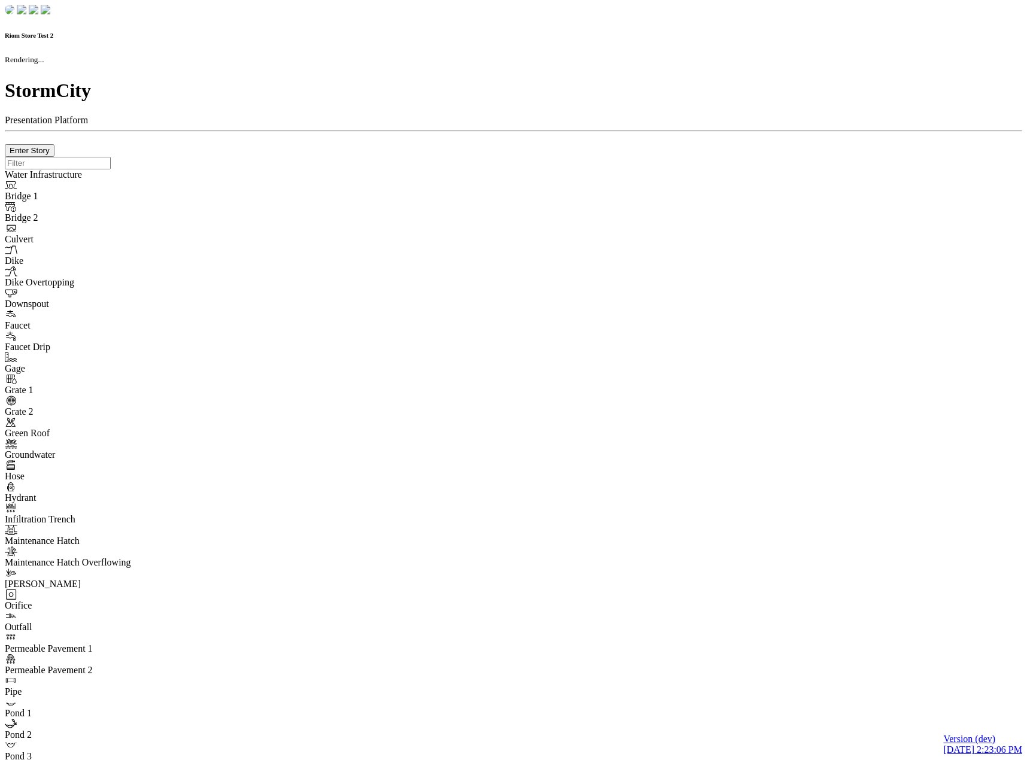
checkbox input "true"
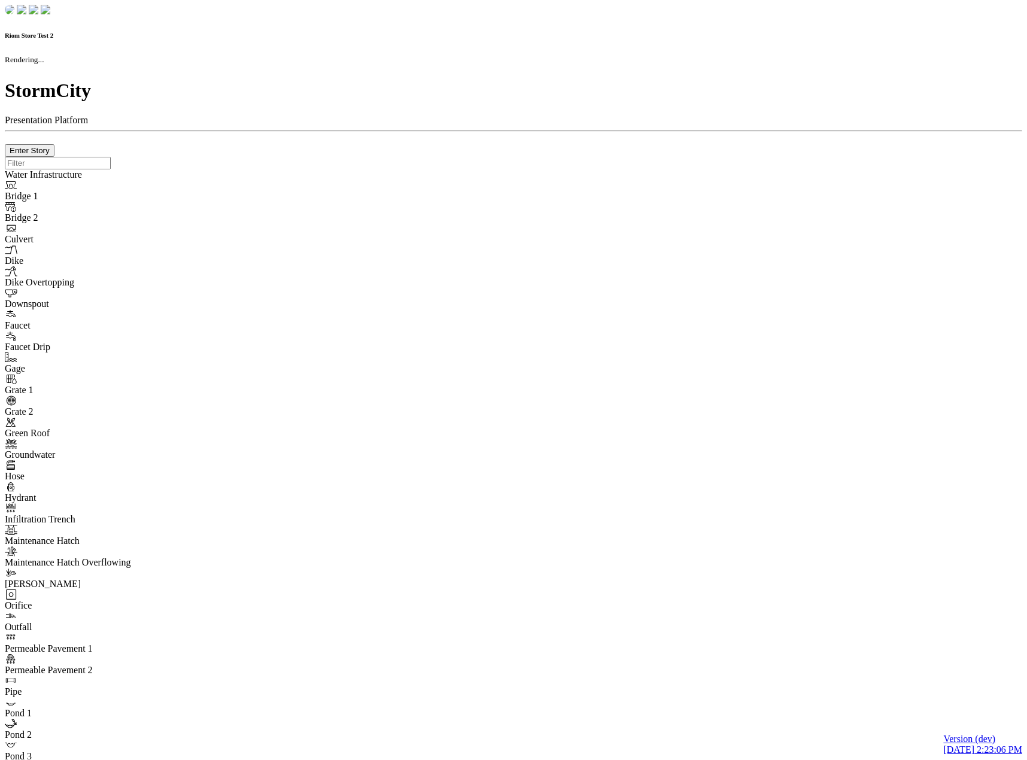
type input "0m"
type textarea "Depth = 0"
checkbox input "true"
select select "CIRCLE"
type input "7"
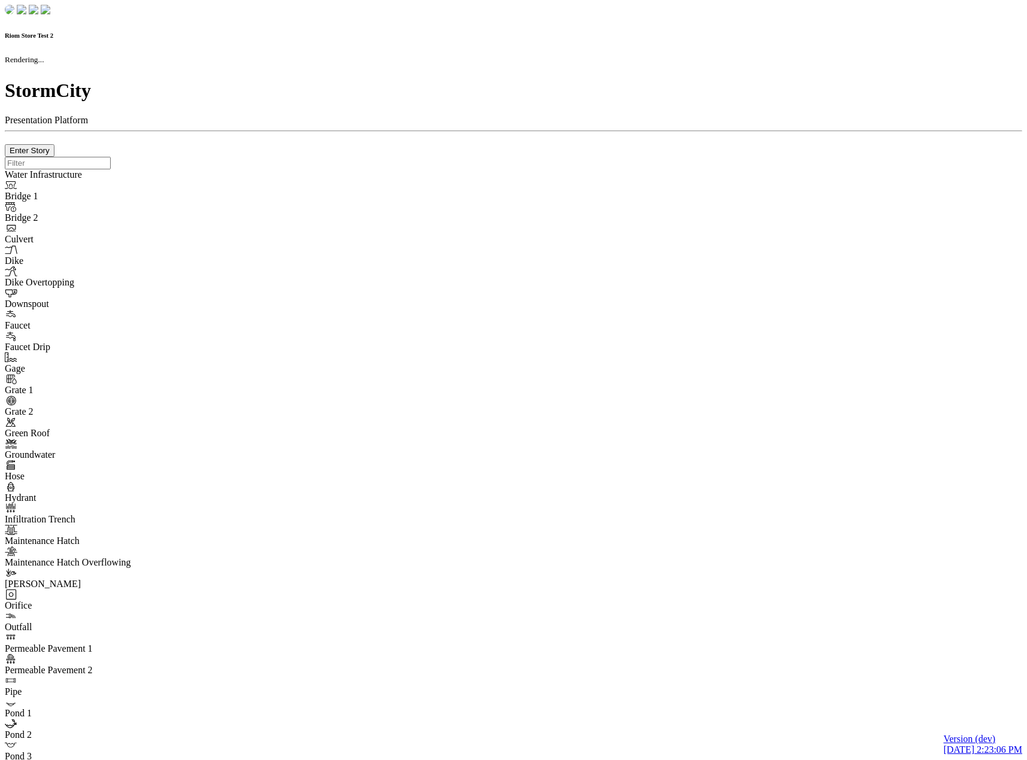
checkbox input "true"
type input "0"
select select "None"
type textarea "<i class="far fa-building"></i>"
type input "7"
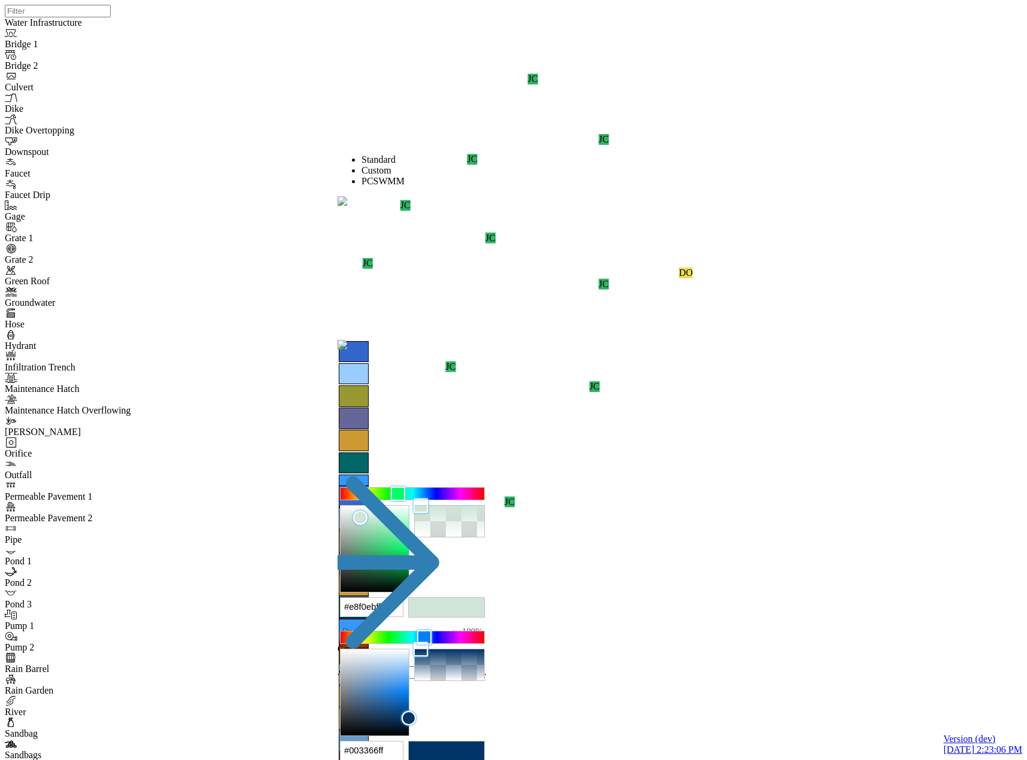
type input "#ffffffff"
drag, startPoint x: 407, startPoint y: 227, endPoint x: 283, endPoint y: 132, distance: 156.8
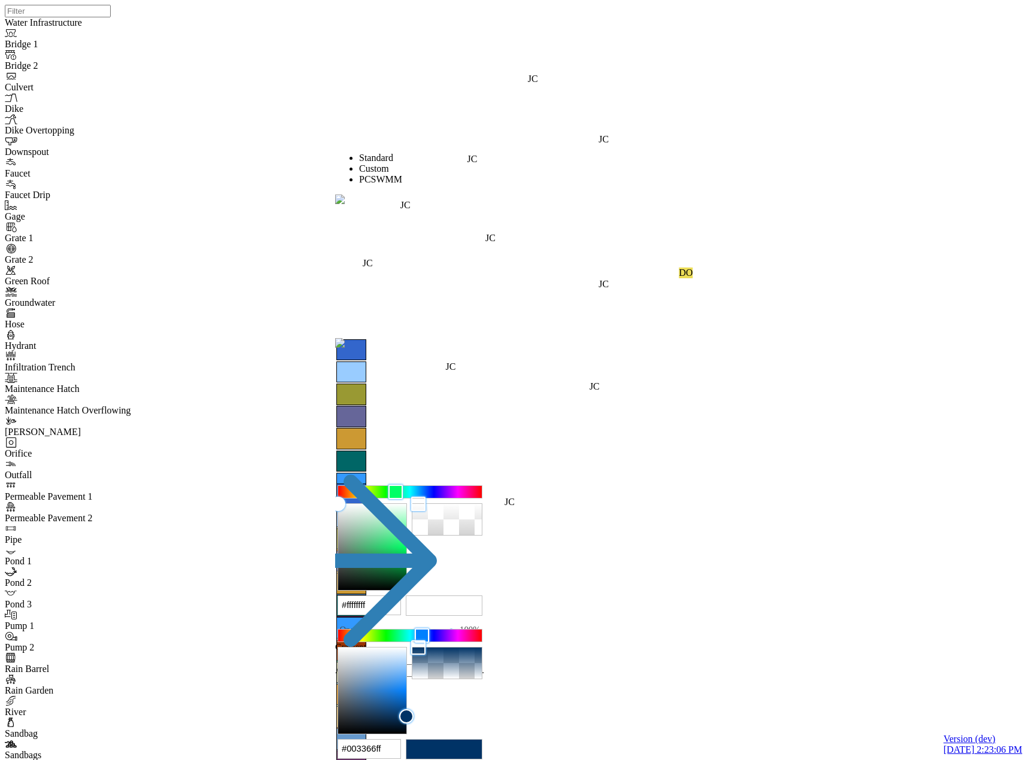
drag, startPoint x: 491, startPoint y: 305, endPoint x: 437, endPoint y: 320, distance: 56.7
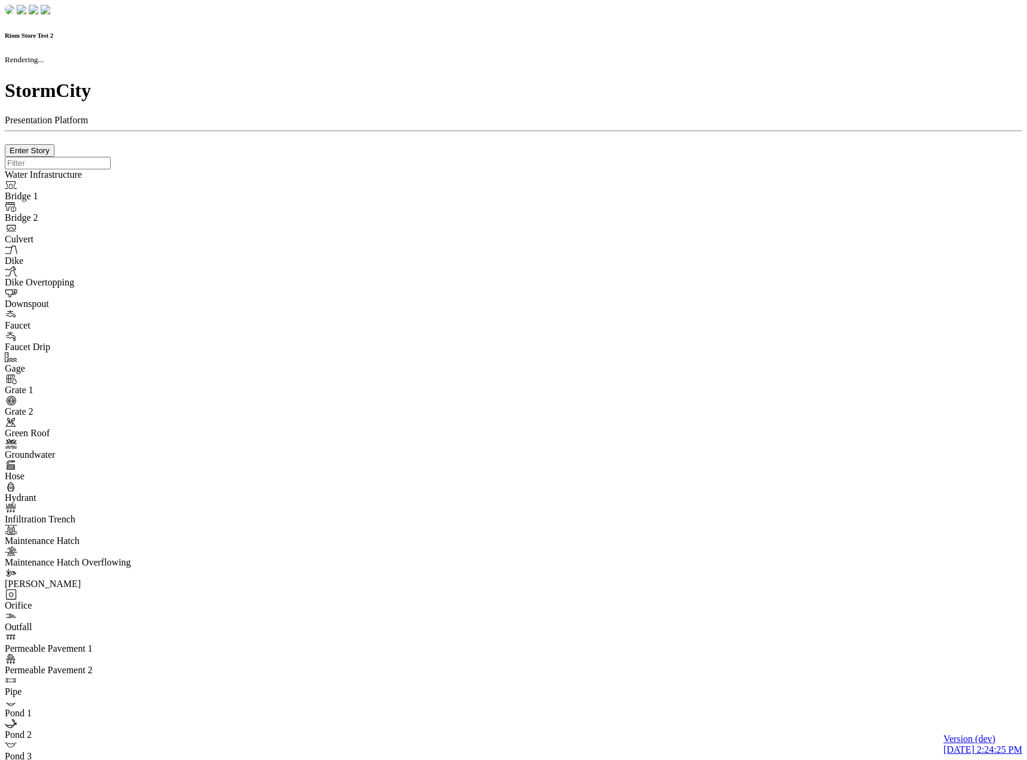
checkbox input "true"
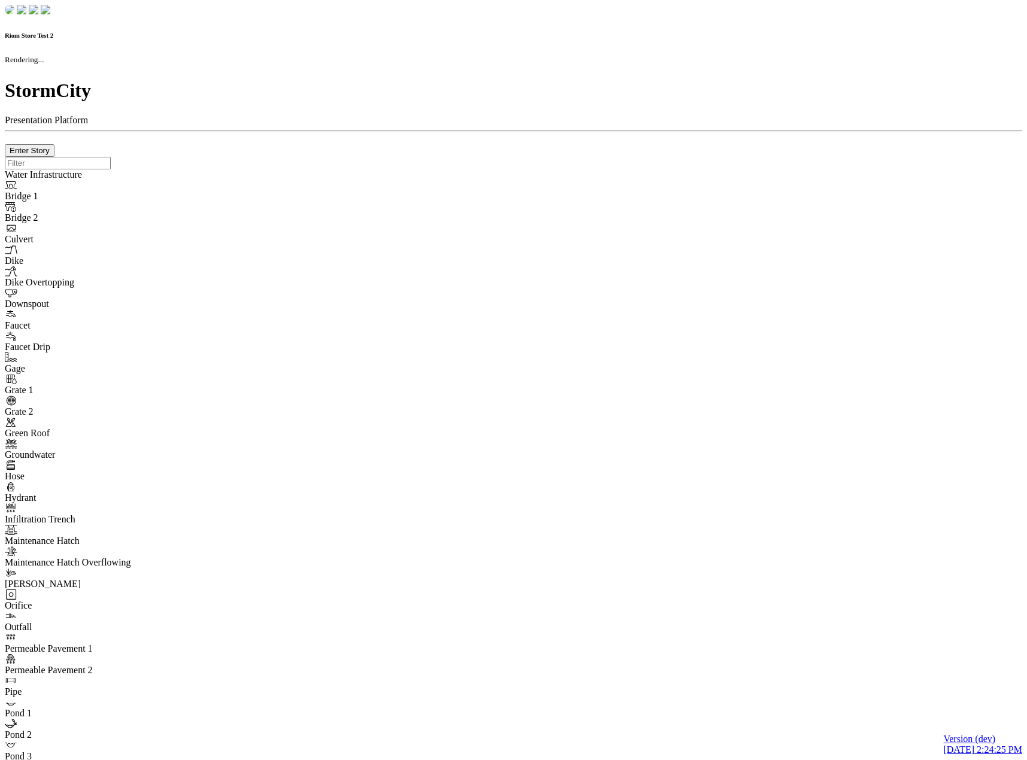
type input "0m"
type textarea "Depth = 0"
checkbox input "true"
select select "CIRCLE"
type input "7"
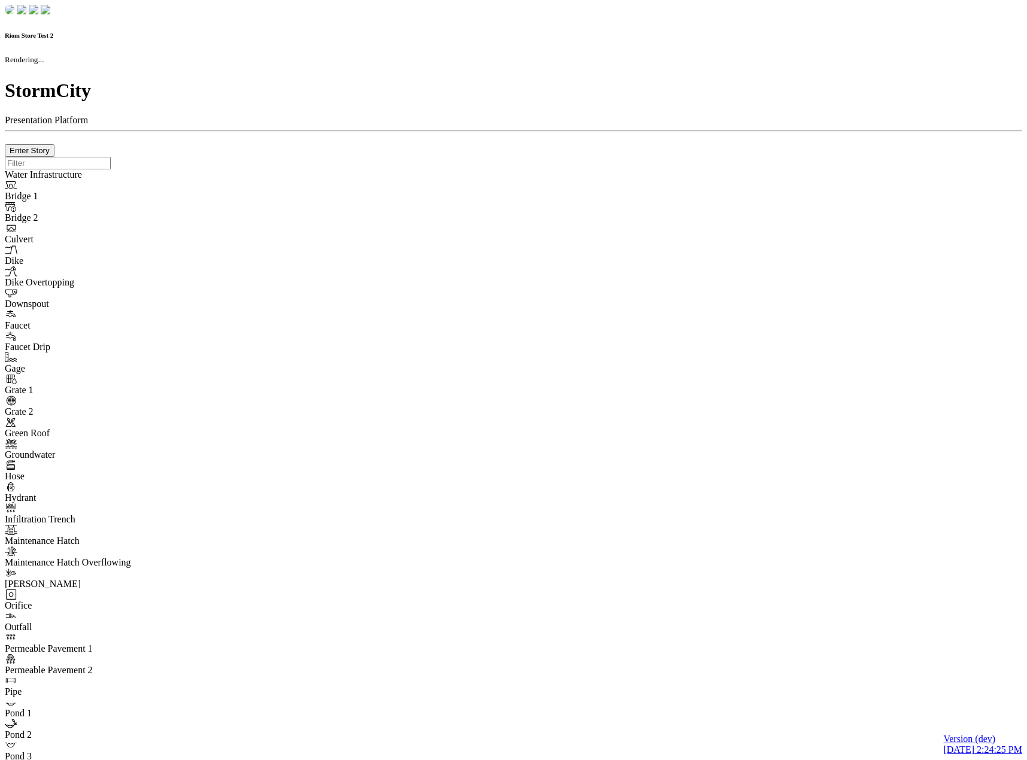
checkbox input "true"
type input "0"
type textarea "<i class="far fa-building"></i>"
select select "None"
type input "7"
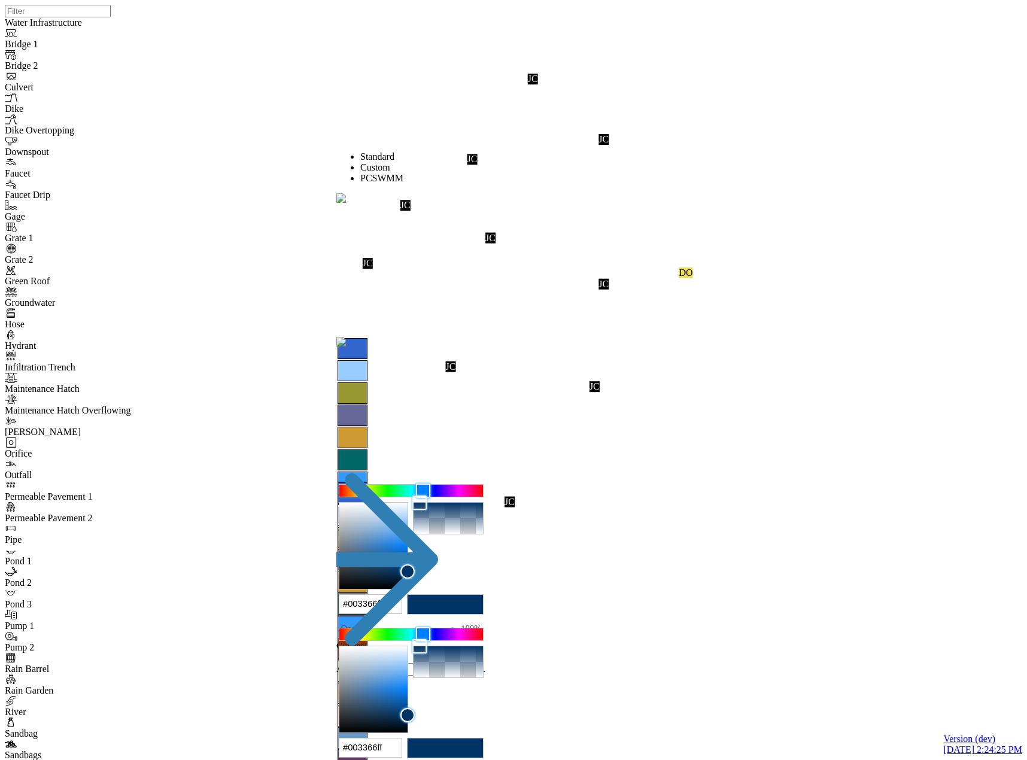
click at [374, 156] on span "Standard" at bounding box center [377, 156] width 34 height 10
click at [390, 166] on span "Custom" at bounding box center [375, 167] width 30 height 10
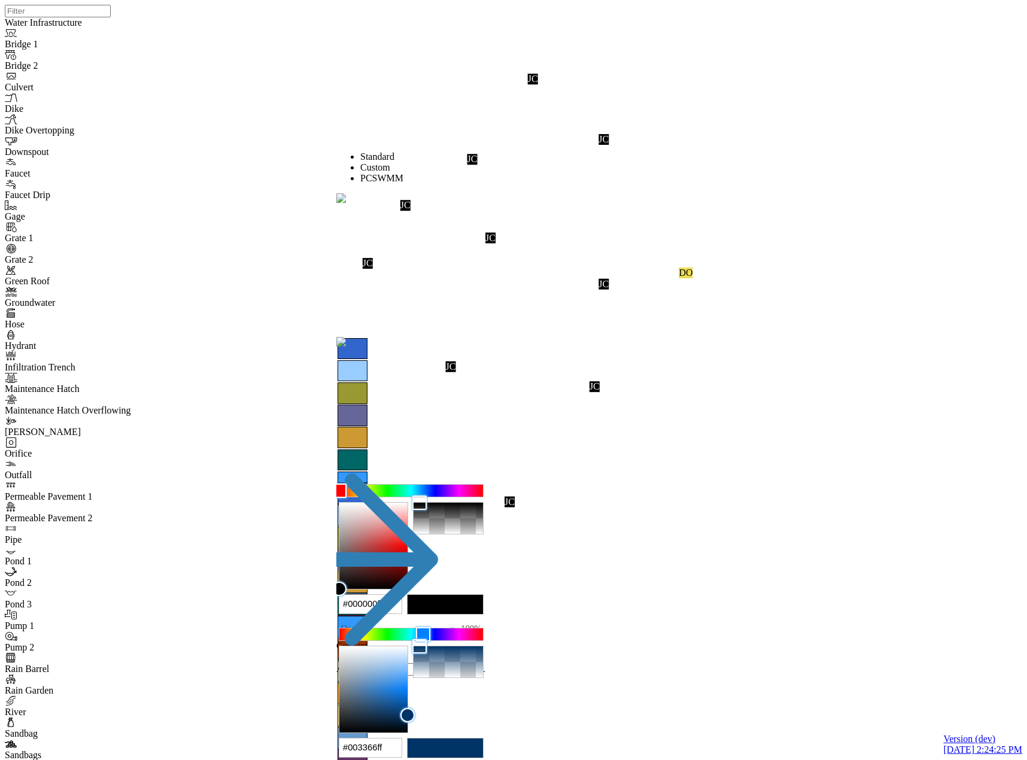
click at [399, 485] on div at bounding box center [412, 491] width 144 height 12
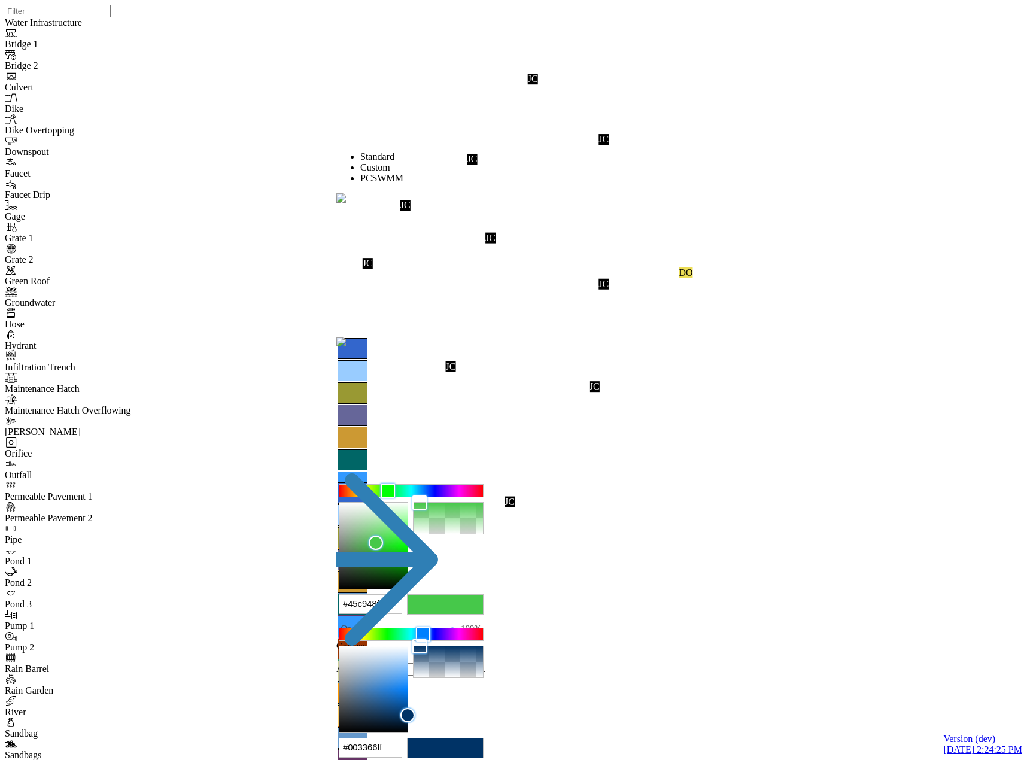
click at [408, 503] on div at bounding box center [374, 546] width 68 height 86
type input "#38ab3bff"
drag, startPoint x: 429, startPoint y: 242, endPoint x: 423, endPoint y: 249, distance: 9.4
click at [381, 543] on div at bounding box center [373, 550] width 14 height 14
